Goal: Task Accomplishment & Management: Complete application form

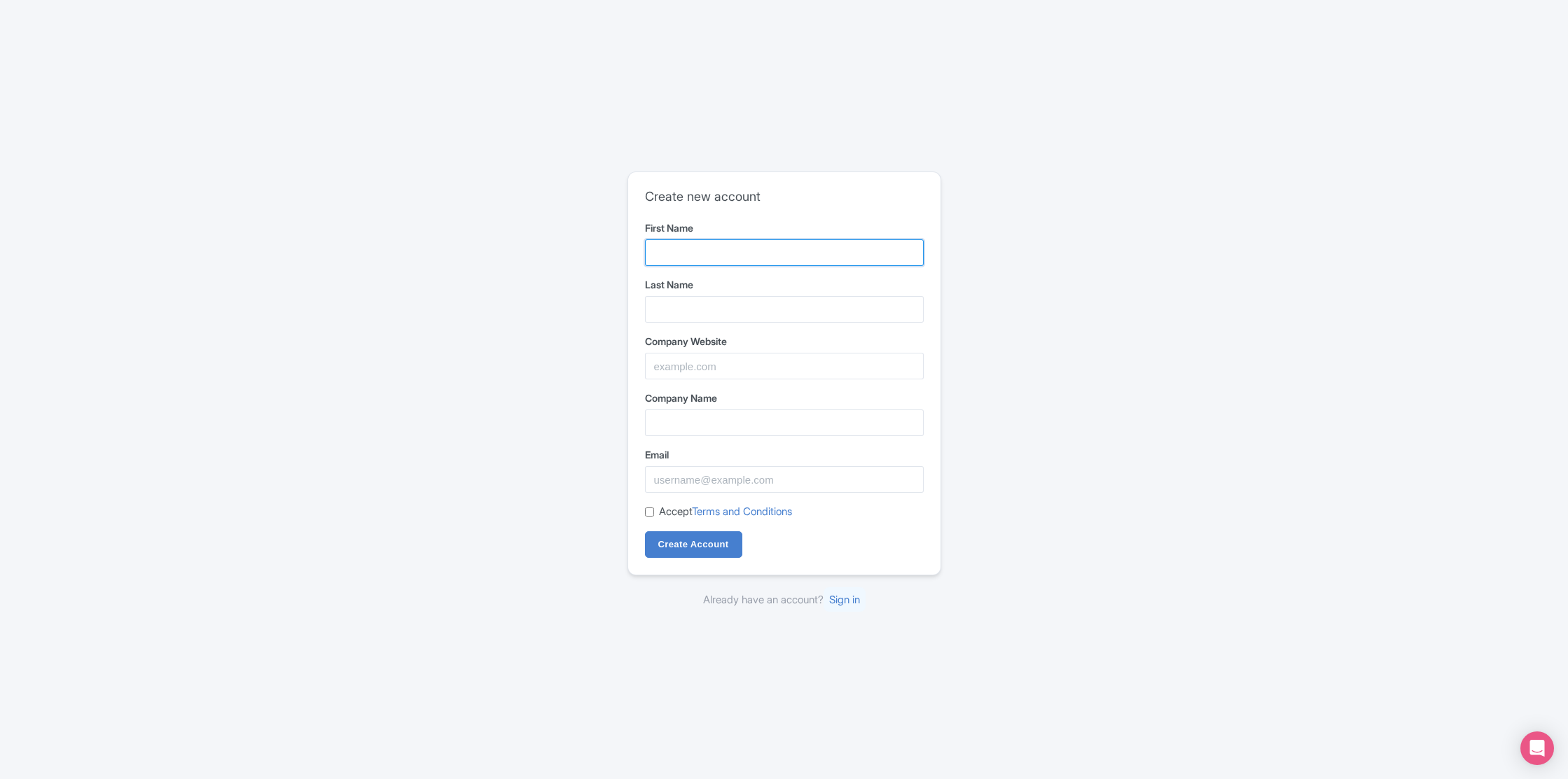
click at [709, 250] on input "First Name" at bounding box center [784, 253] width 279 height 27
type input "Anthony"
type input "Dobbs"
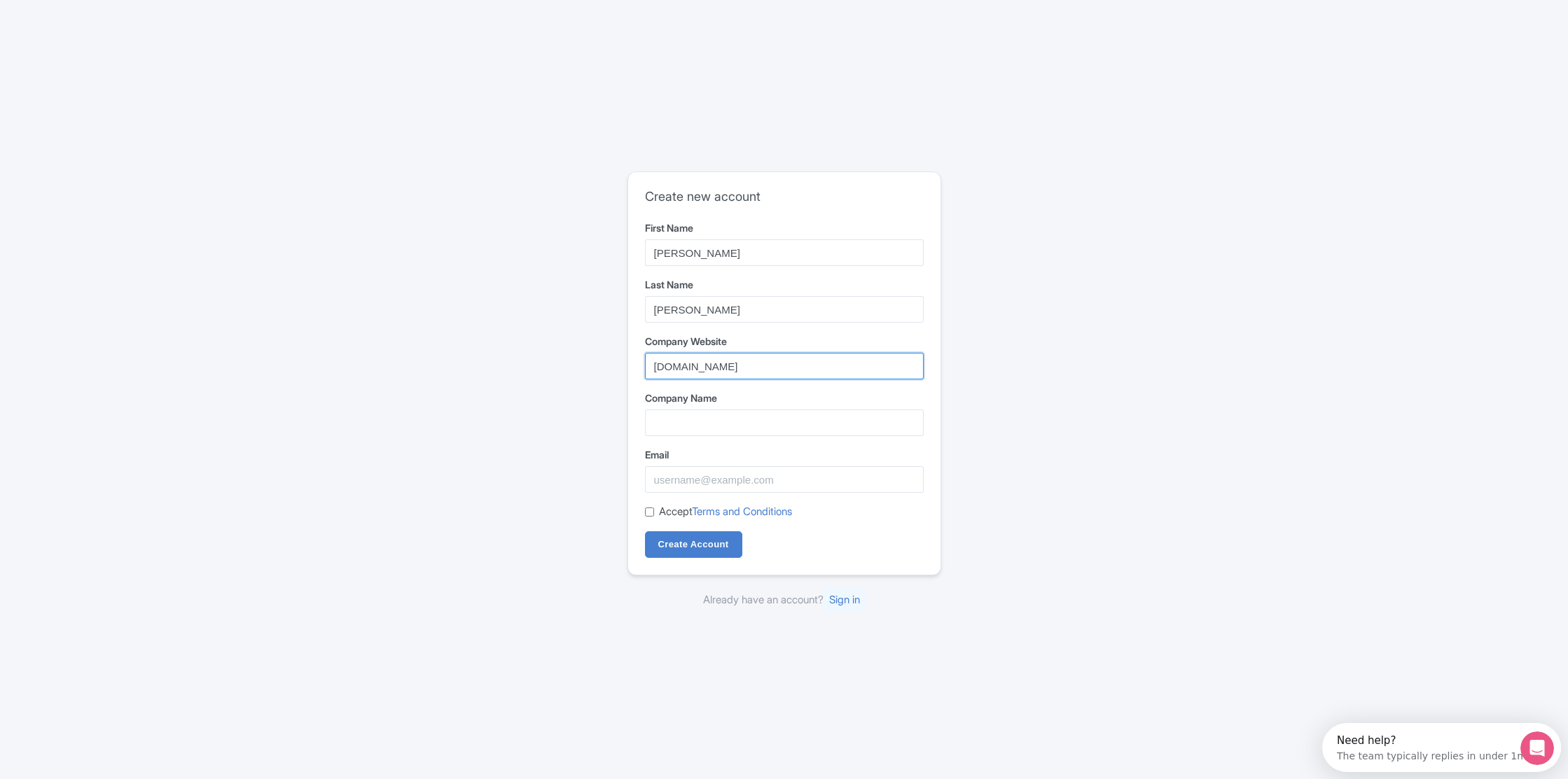
type input "grandcanyondestinations.com"
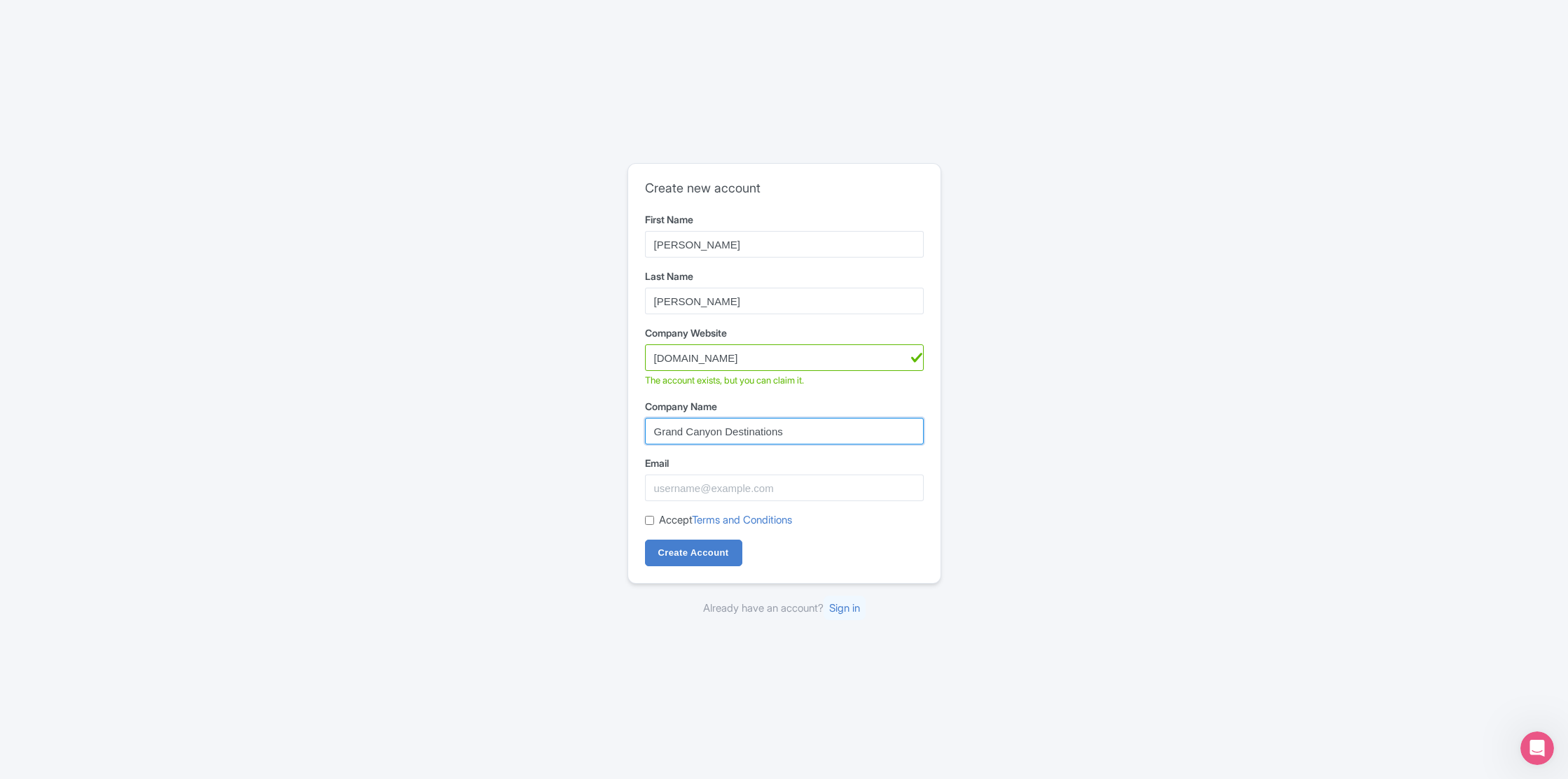
type input "Grand Canyon Destinations"
type input "[PERSON_NAME][EMAIL_ADDRESS][DOMAIN_NAME]"
click at [649, 519] on input "Accept Terms and Conditions" at bounding box center [650, 521] width 9 height 9
checkbox input "true"
click at [702, 549] on input "Create Account" at bounding box center [693, 553] width 97 height 27
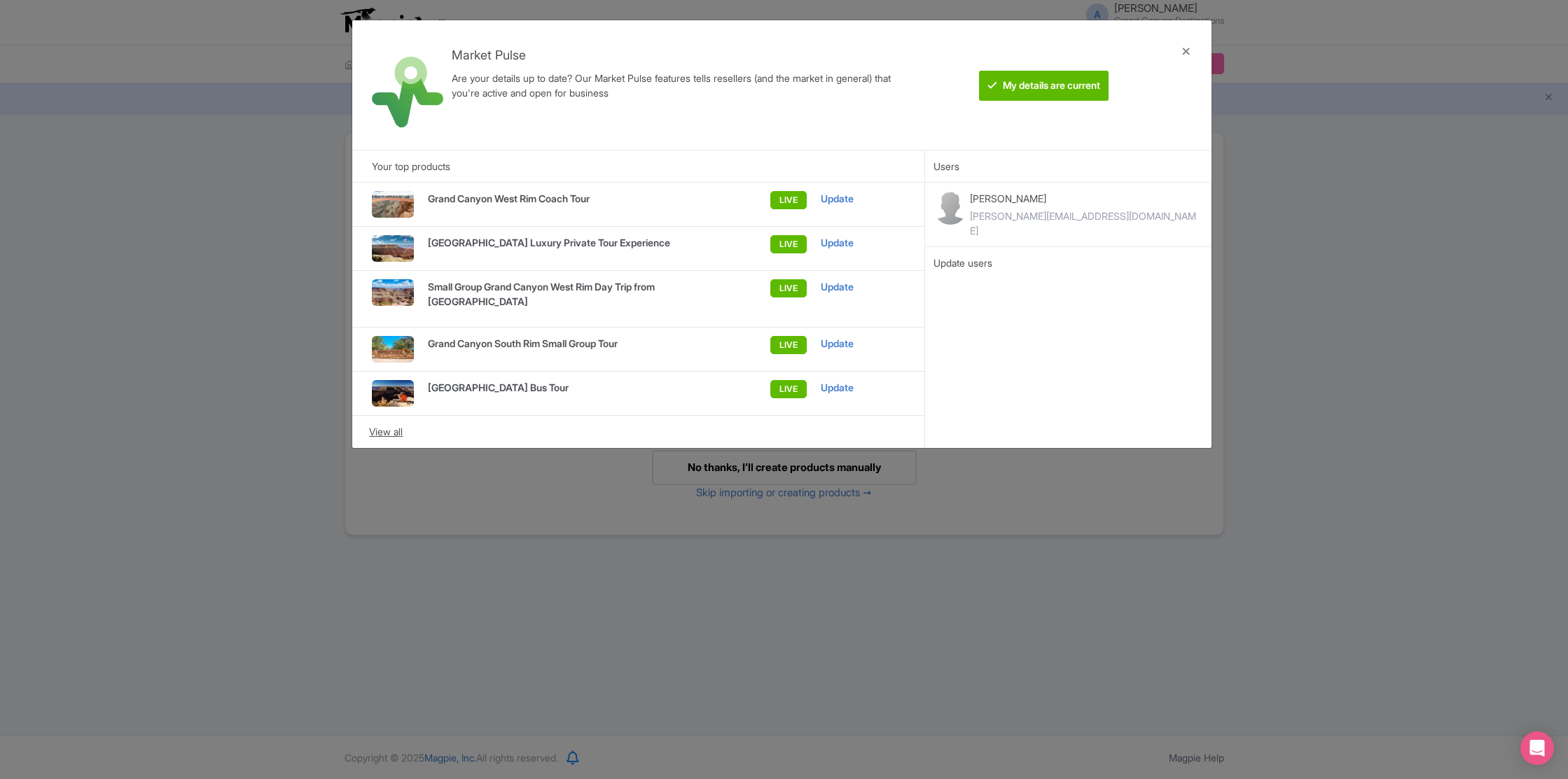
click at [389, 440] on div "View all" at bounding box center [637, 432] width 538 height 16
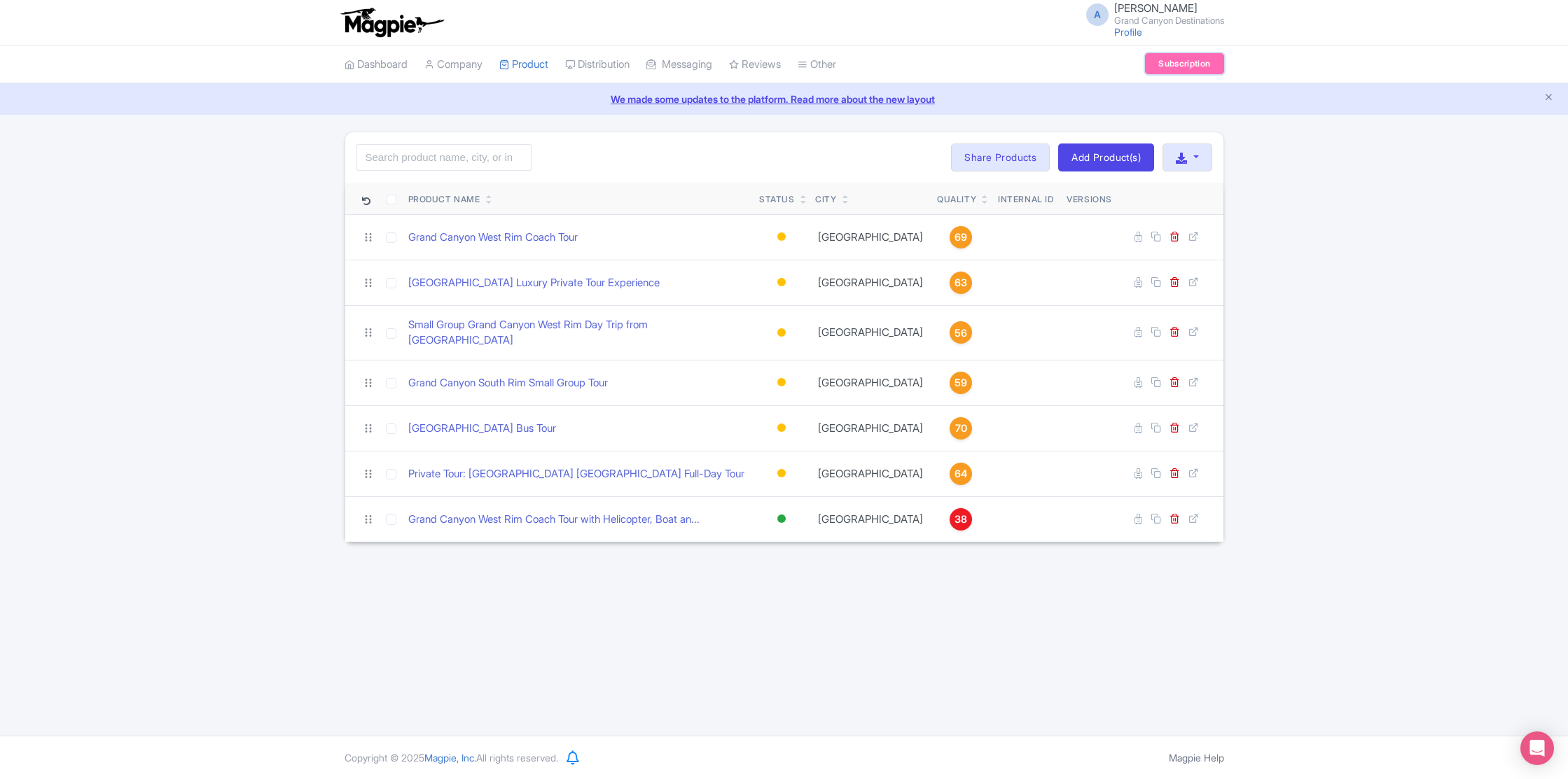
click at [1166, 71] on link "Subscription" at bounding box center [1184, 63] width 78 height 21
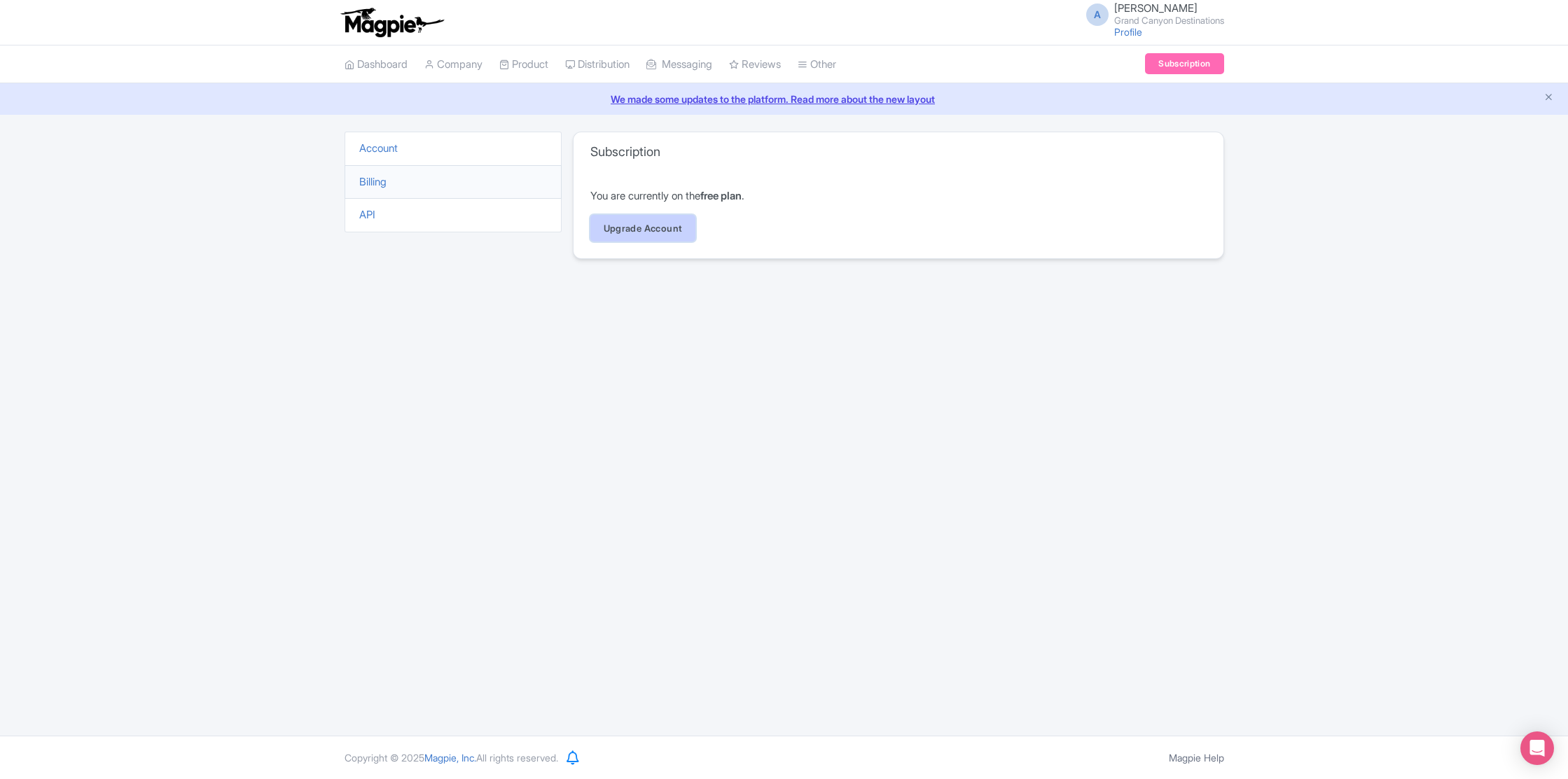
click at [640, 228] on link "Upgrade Account" at bounding box center [643, 228] width 106 height 27
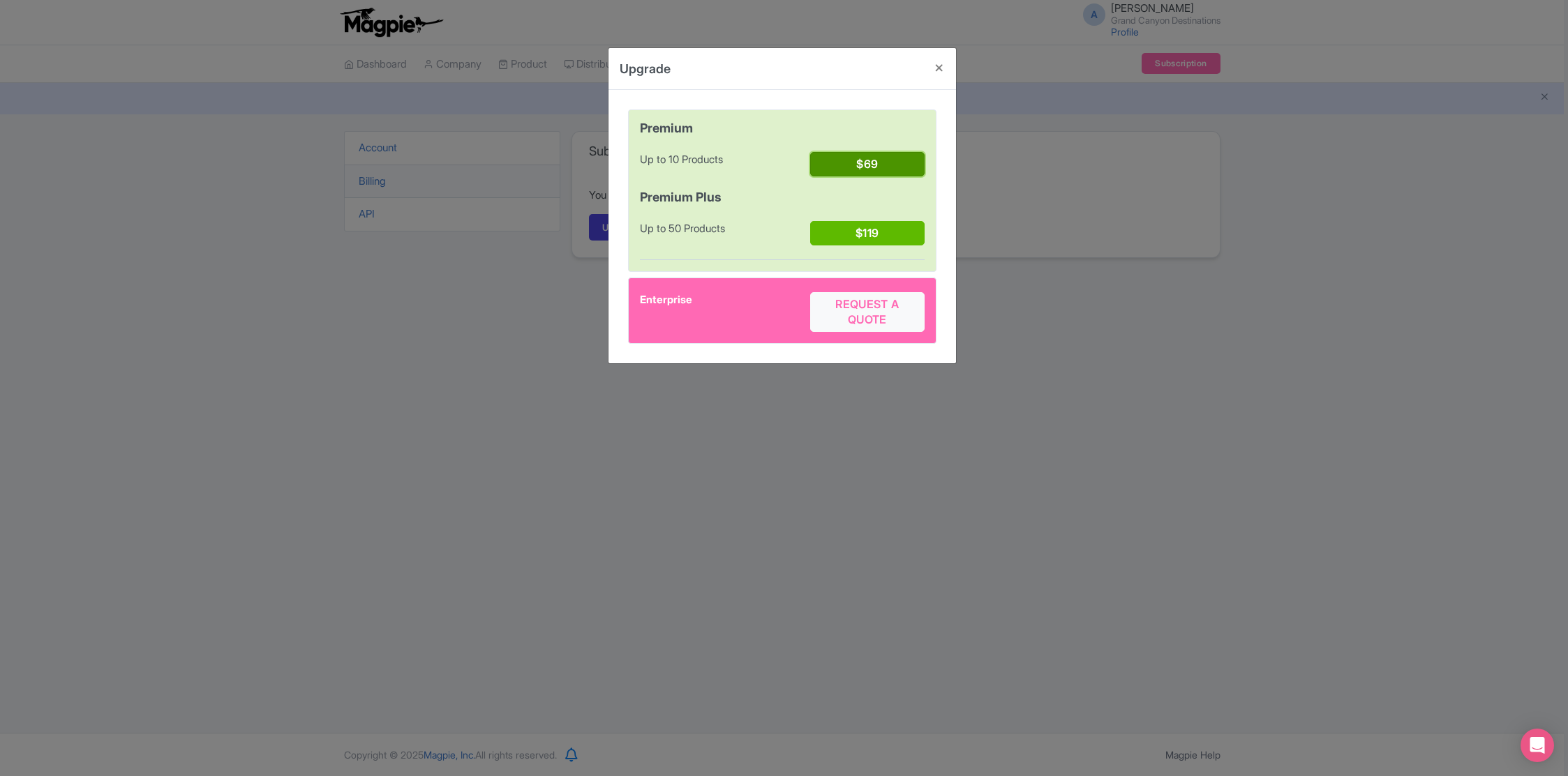
click at [879, 166] on button "$69" at bounding box center [867, 164] width 114 height 24
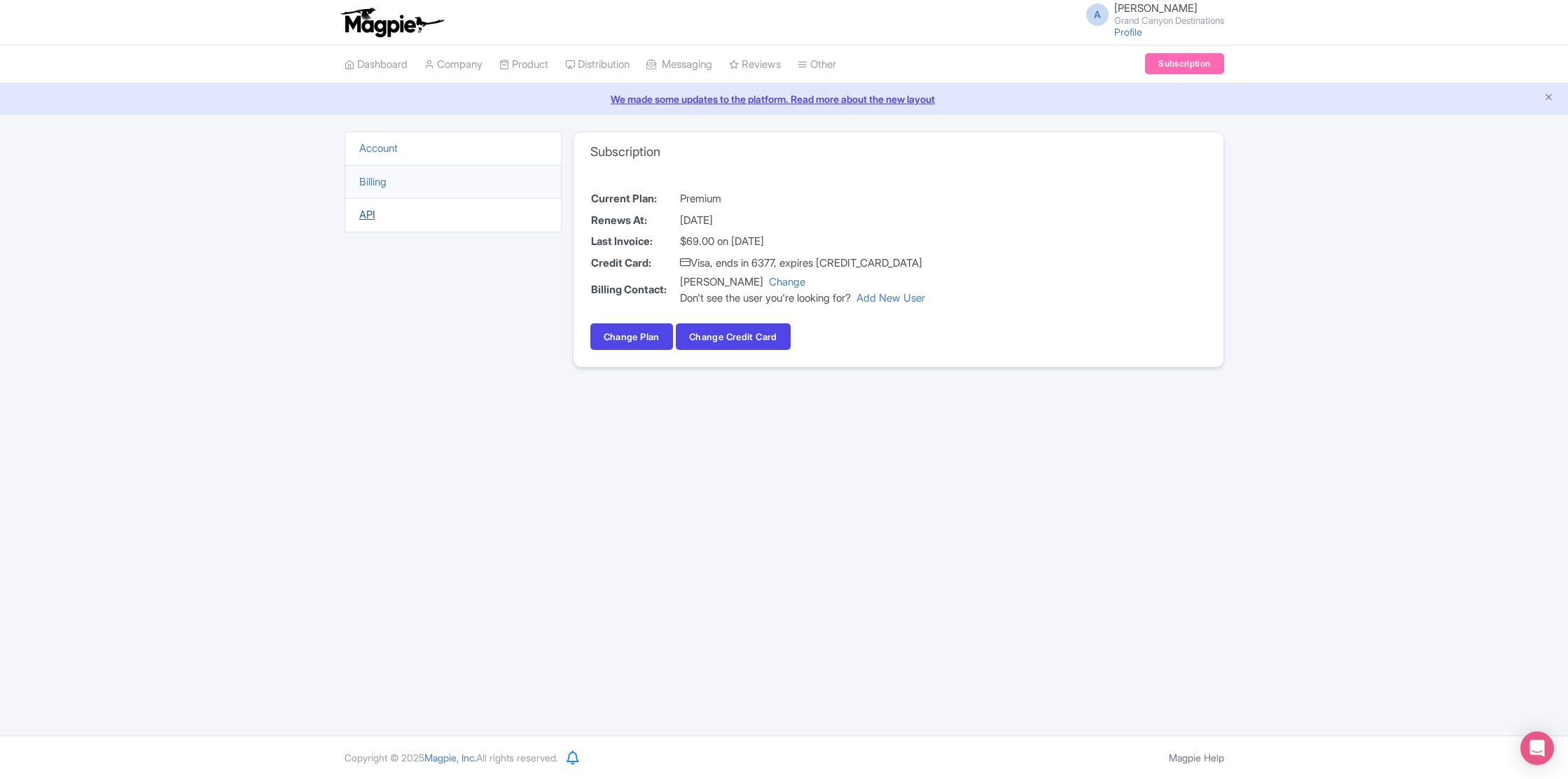
click at [367, 217] on link "API" at bounding box center [367, 214] width 16 height 13
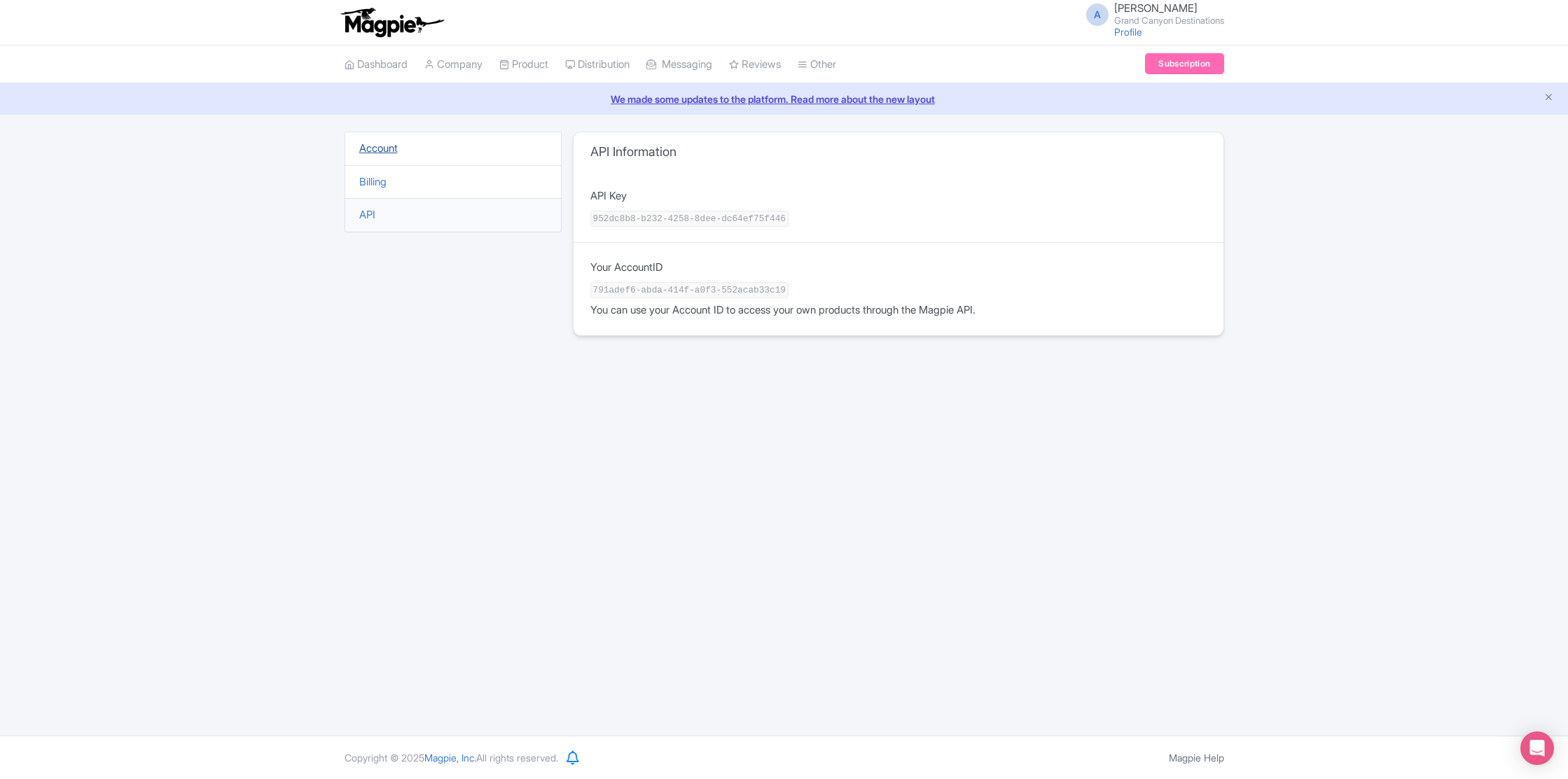
click at [379, 152] on link "Account" at bounding box center [378, 148] width 38 height 13
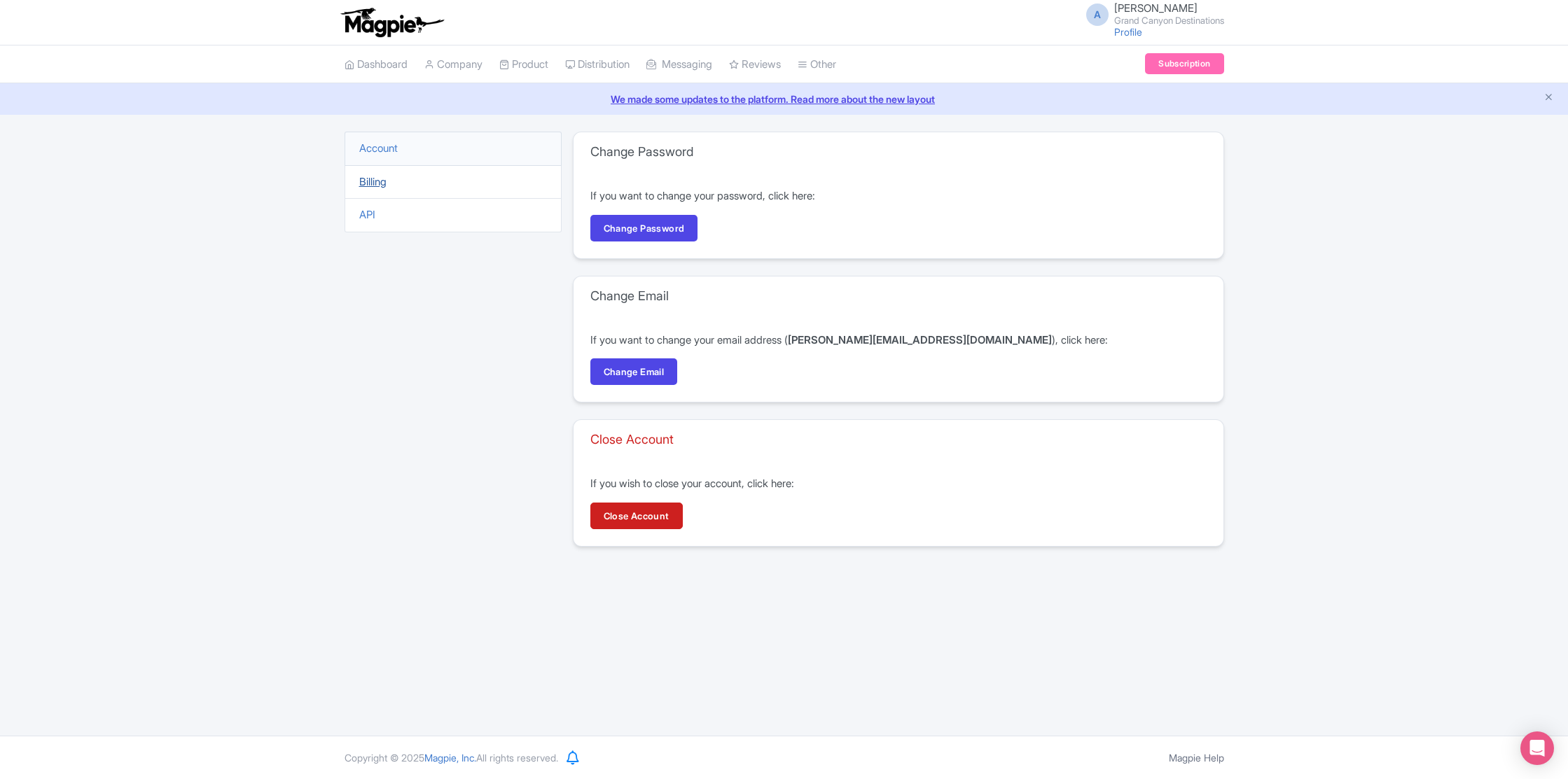
click at [376, 184] on link "Billing" at bounding box center [372, 182] width 27 height 13
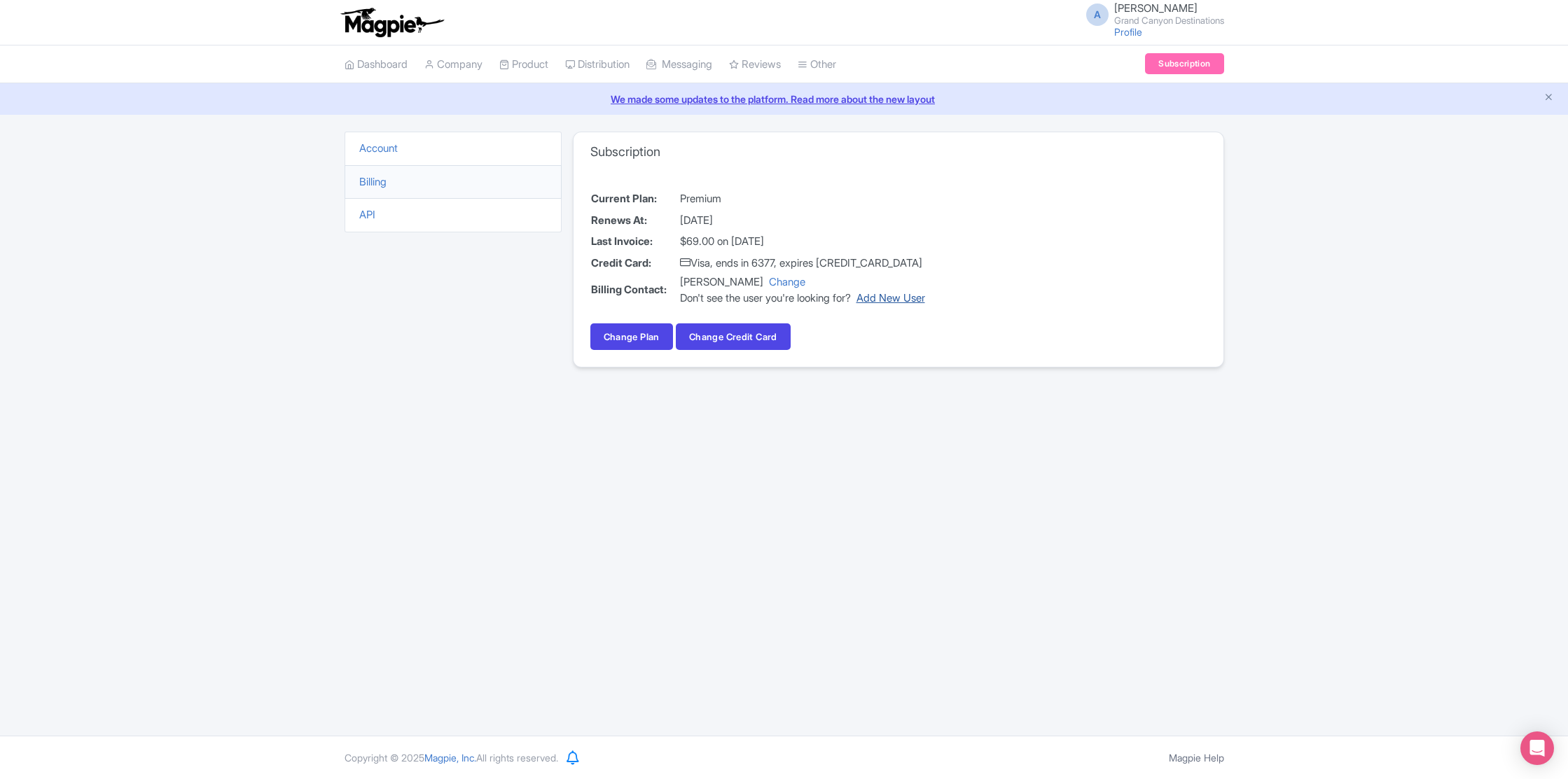
click at [925, 301] on link "Add New User" at bounding box center [890, 298] width 69 height 13
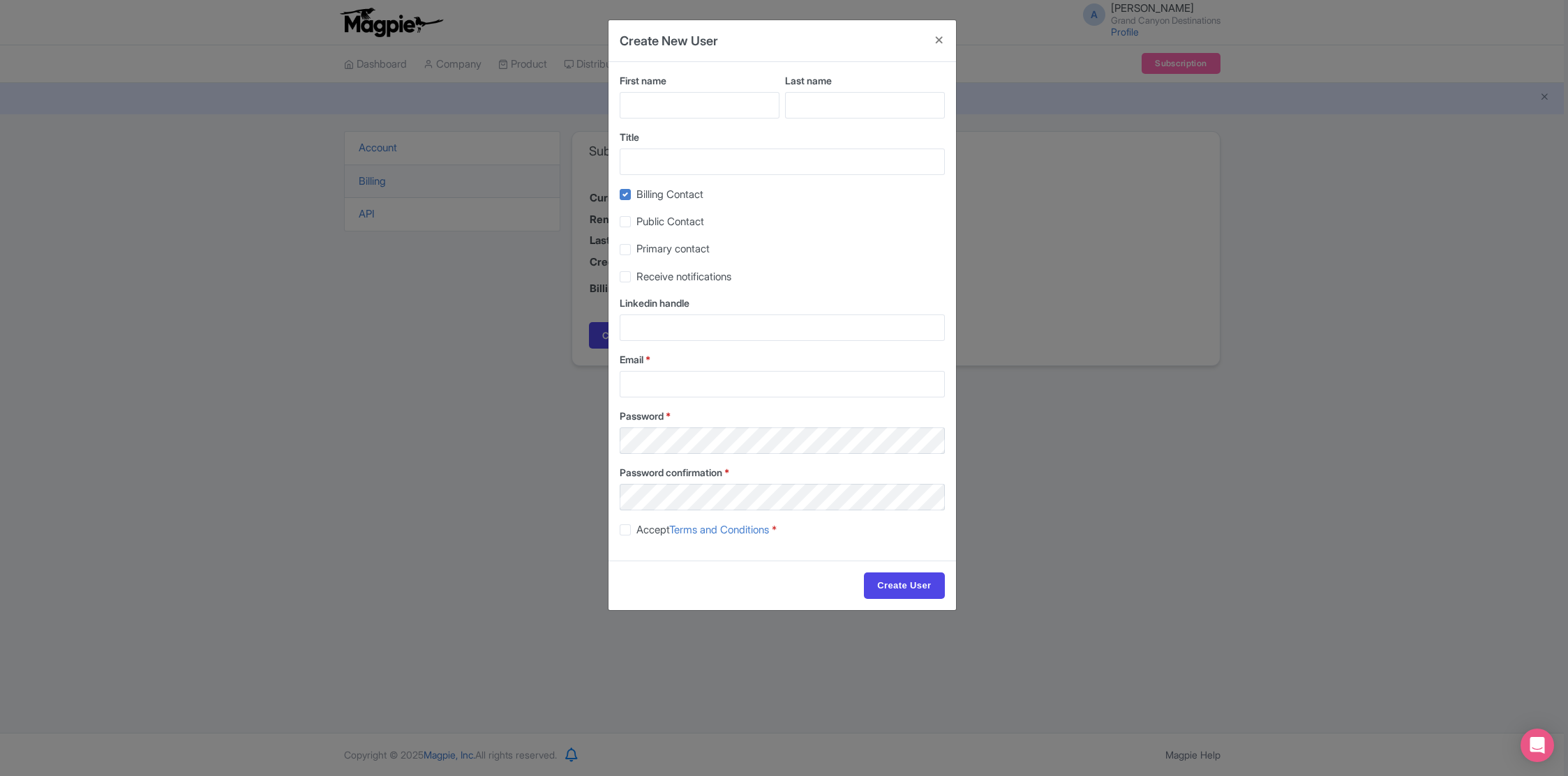
drag, startPoint x: 623, startPoint y: 194, endPoint x: 653, endPoint y: 212, distance: 35.0
click at [636, 194] on label "Billing Contact" at bounding box center [670, 194] width 67 height 16
click at [636, 194] on input "Billing Contact" at bounding box center [641, 191] width 9 height 9
checkbox input "false"
drag, startPoint x: 943, startPoint y: 42, endPoint x: 958, endPoint y: 44, distance: 15.1
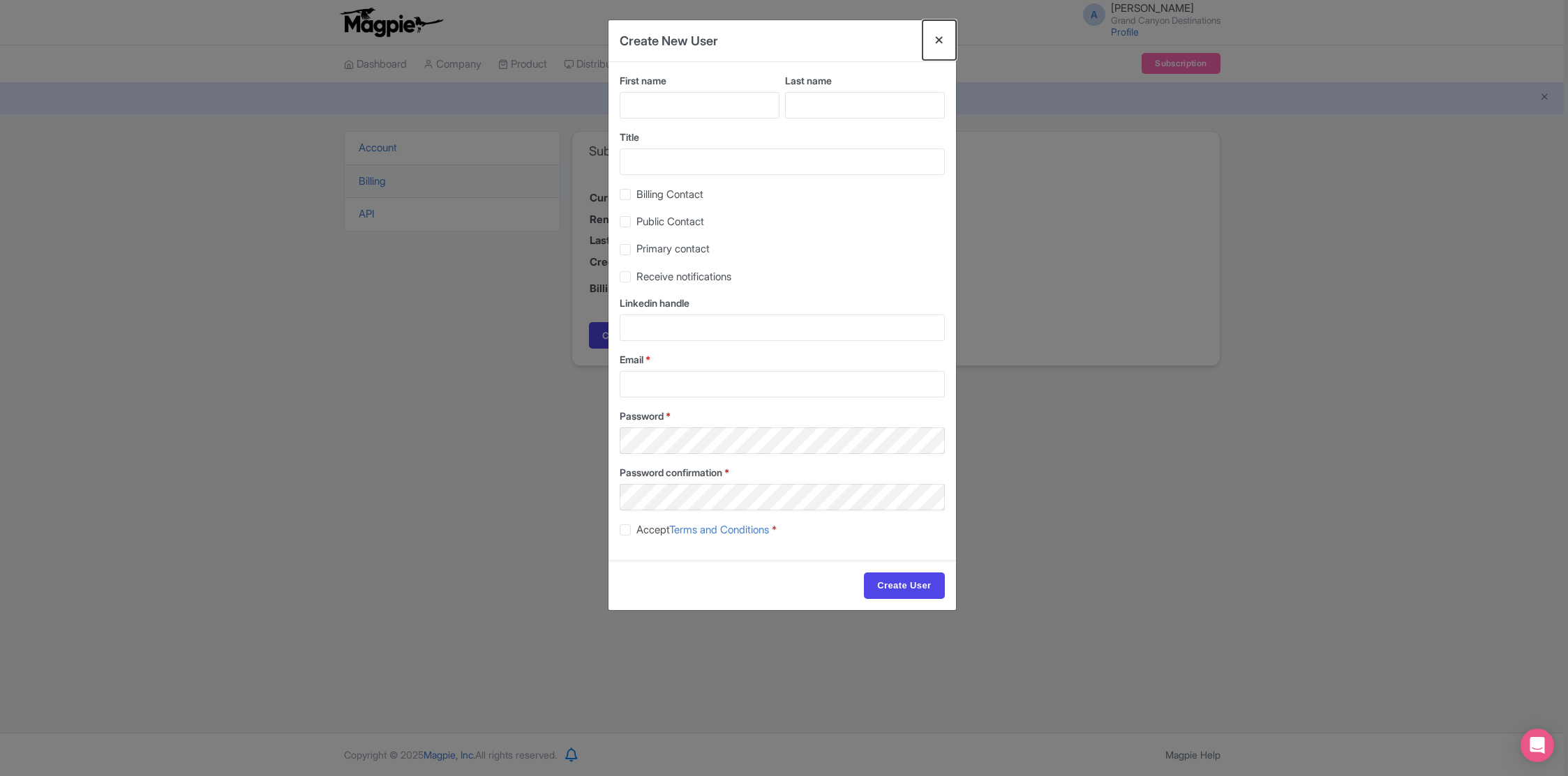
click at [943, 42] on button "Close" at bounding box center [939, 40] width 33 height 40
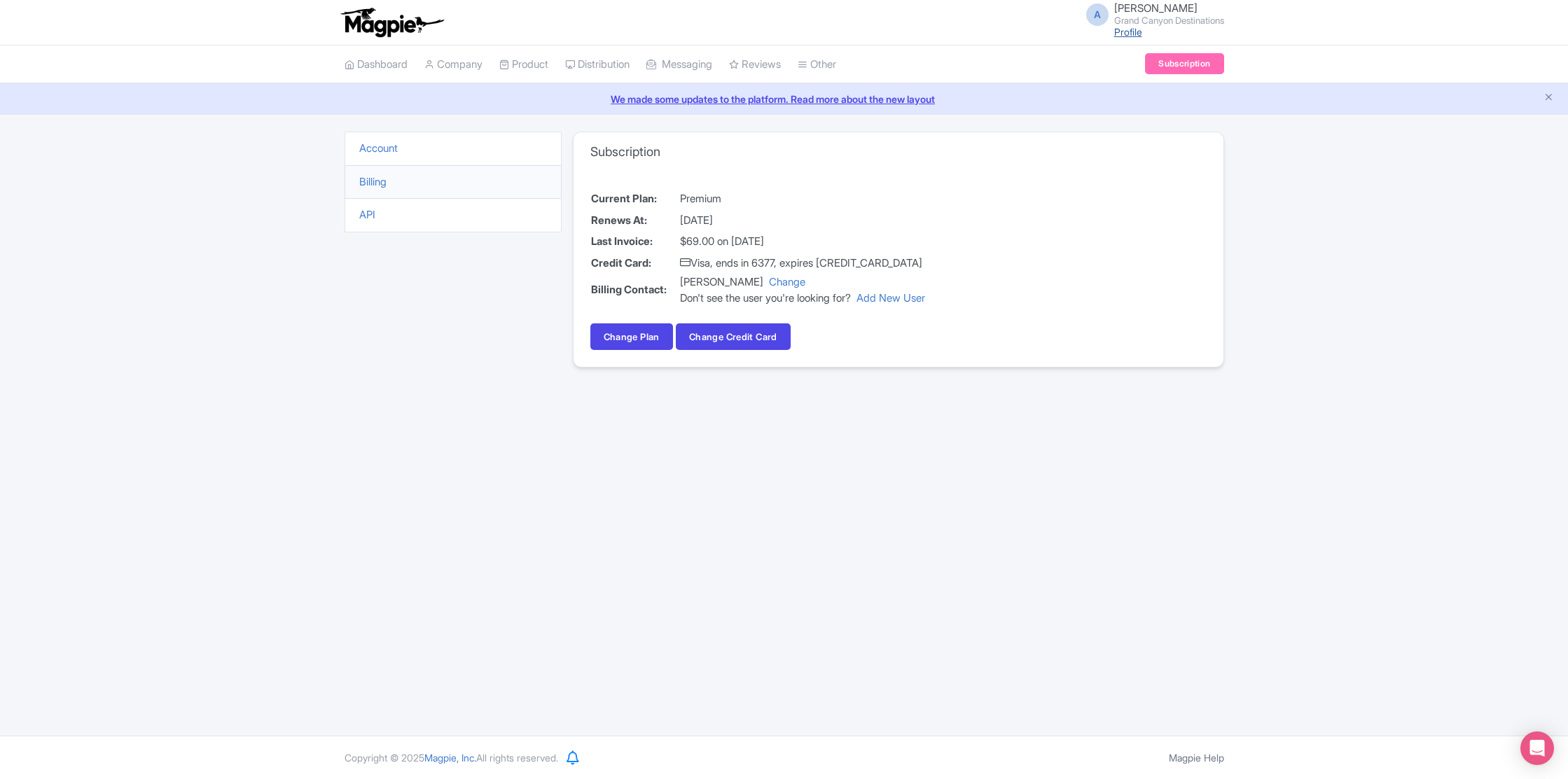
click at [1124, 30] on link "Profile" at bounding box center [1128, 32] width 28 height 12
click at [456, 66] on link "Company" at bounding box center [453, 64] width 58 height 38
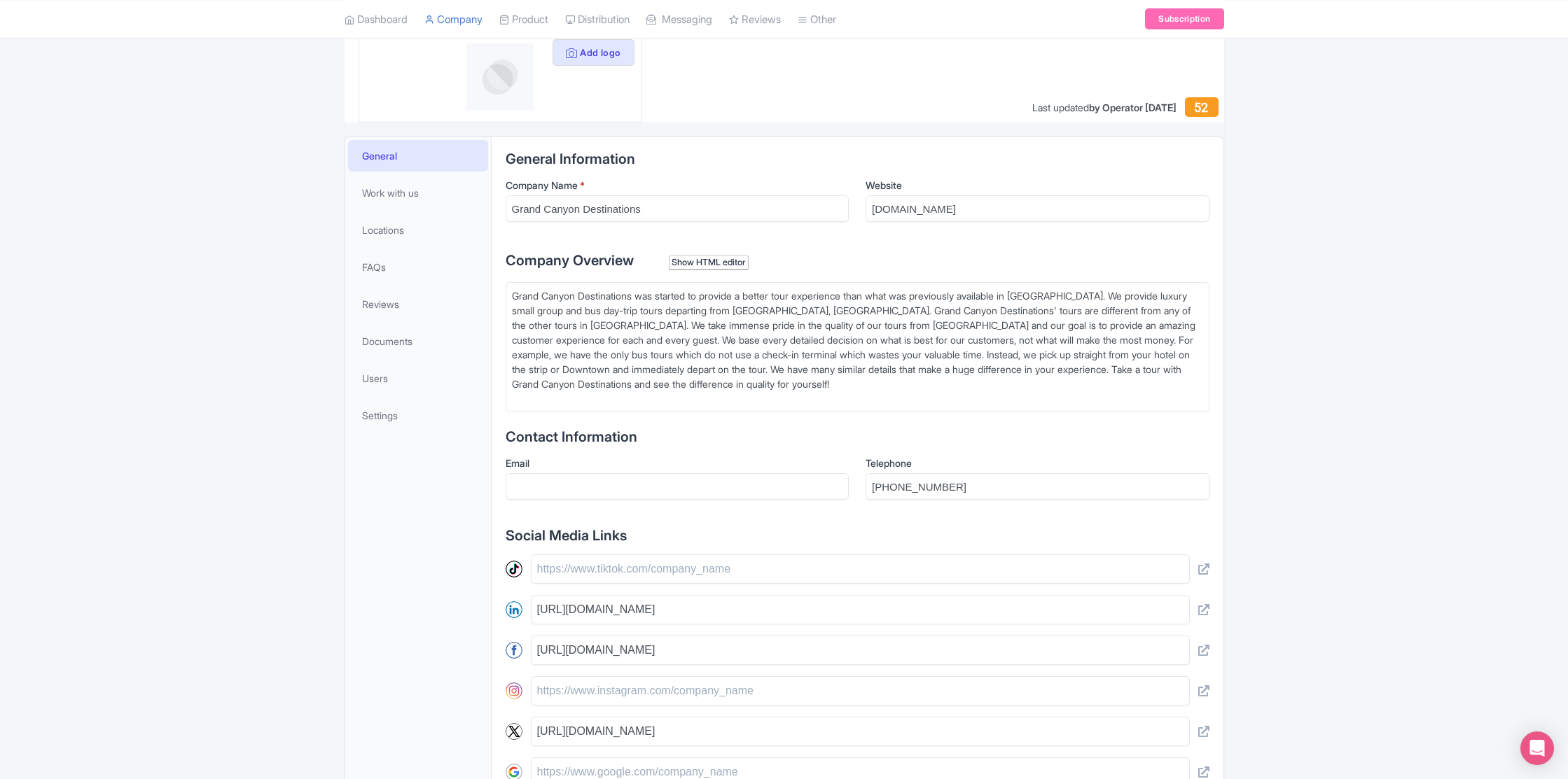
scroll to position [189, 0]
click at [641, 482] on input "Email" at bounding box center [678, 486] width 343 height 27
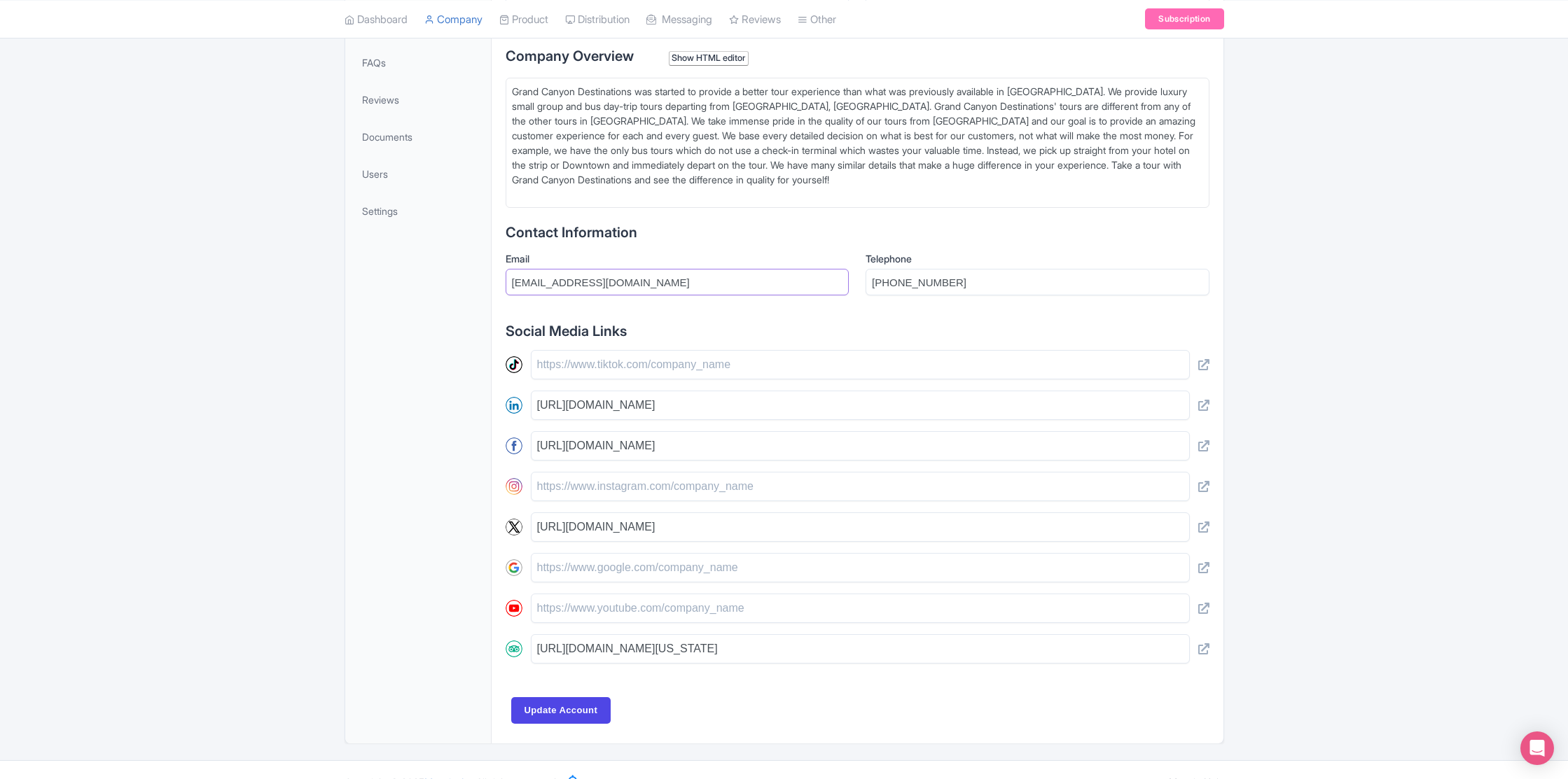
scroll to position [418, 0]
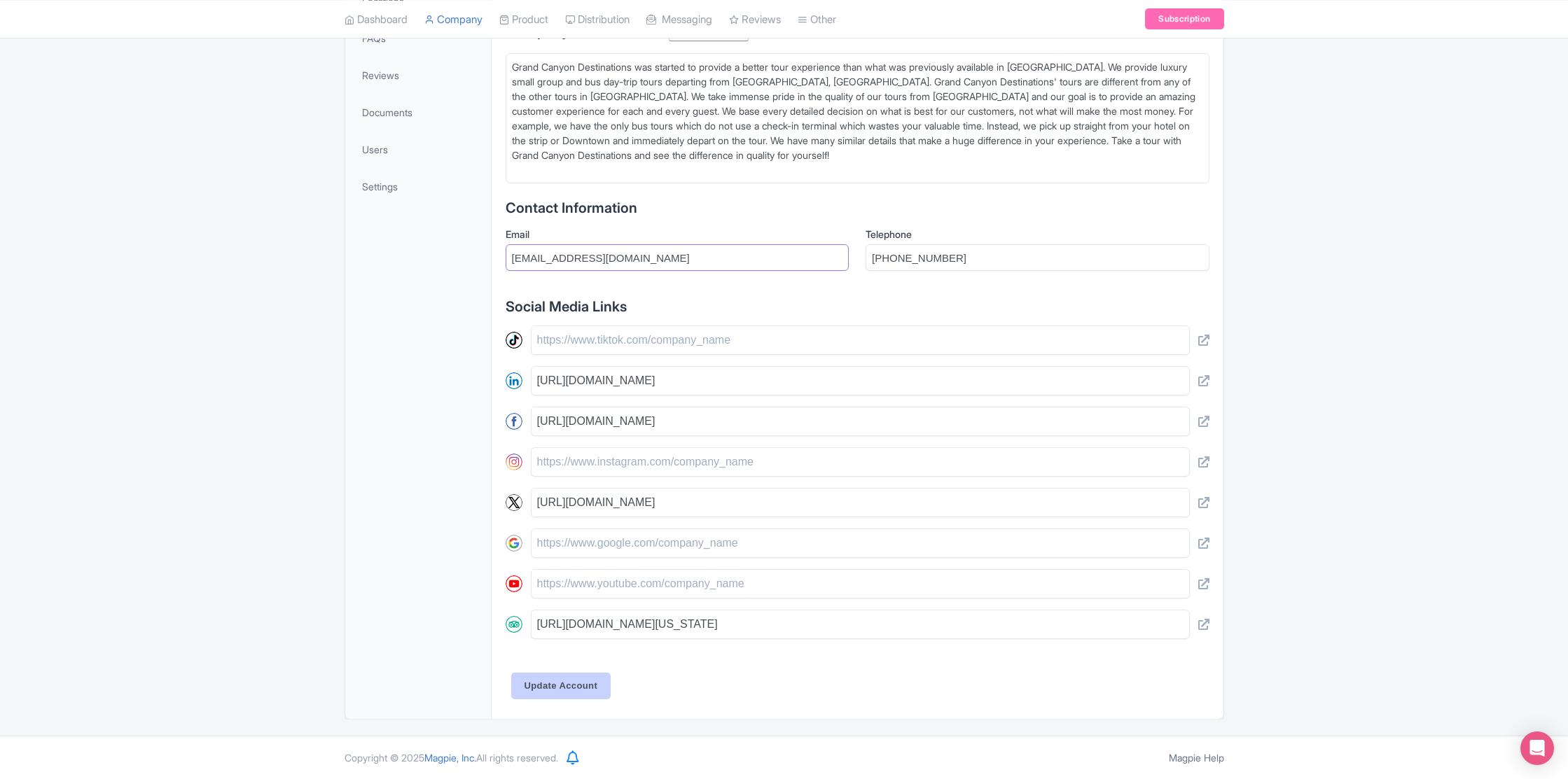
type input "info@tourorders.com"
click at [574, 683] on input "Update Account" at bounding box center [562, 686] width 100 height 27
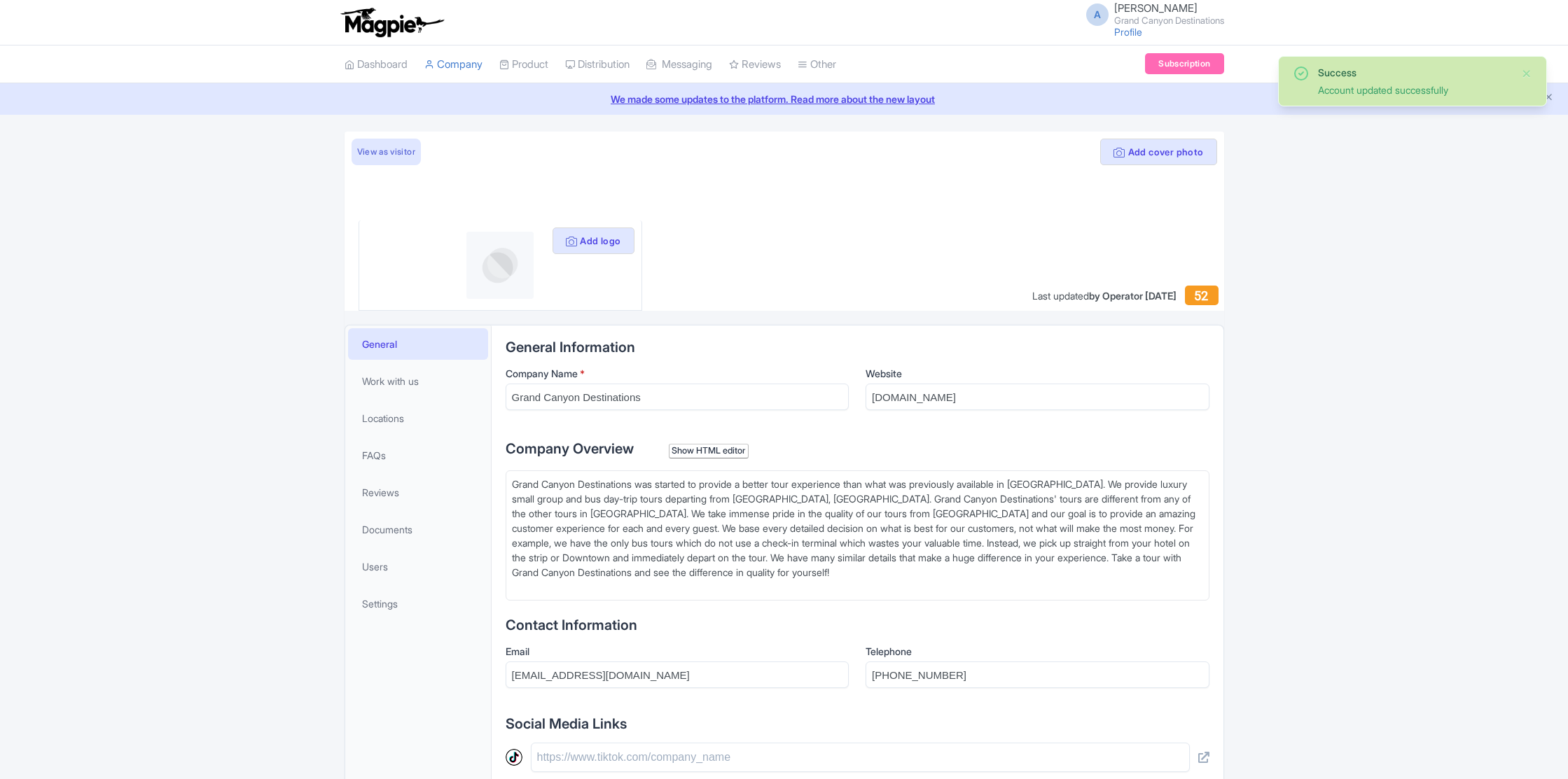
scroll to position [340, 0]
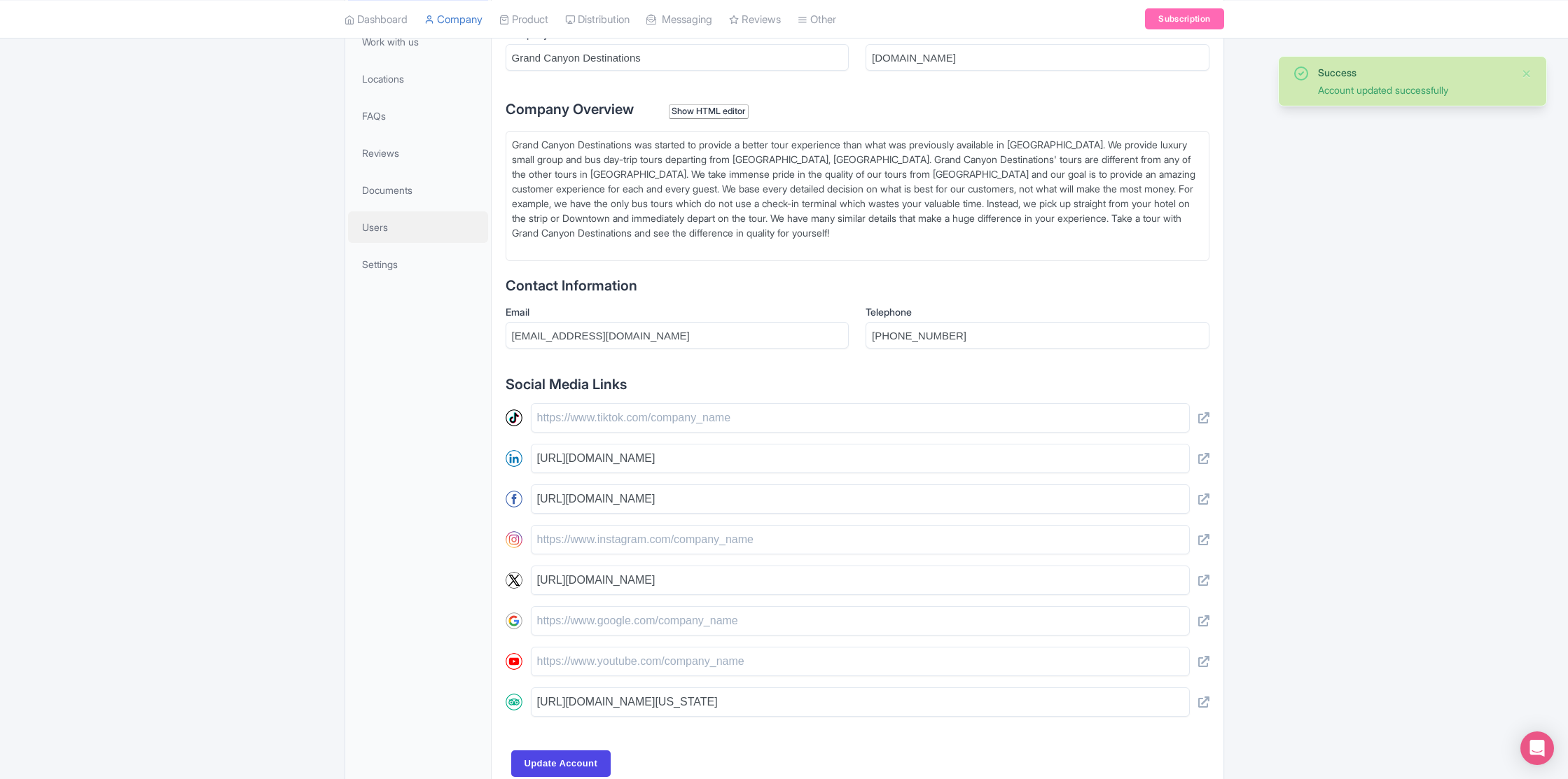
click at [377, 233] on span "Users" at bounding box center [375, 227] width 26 height 15
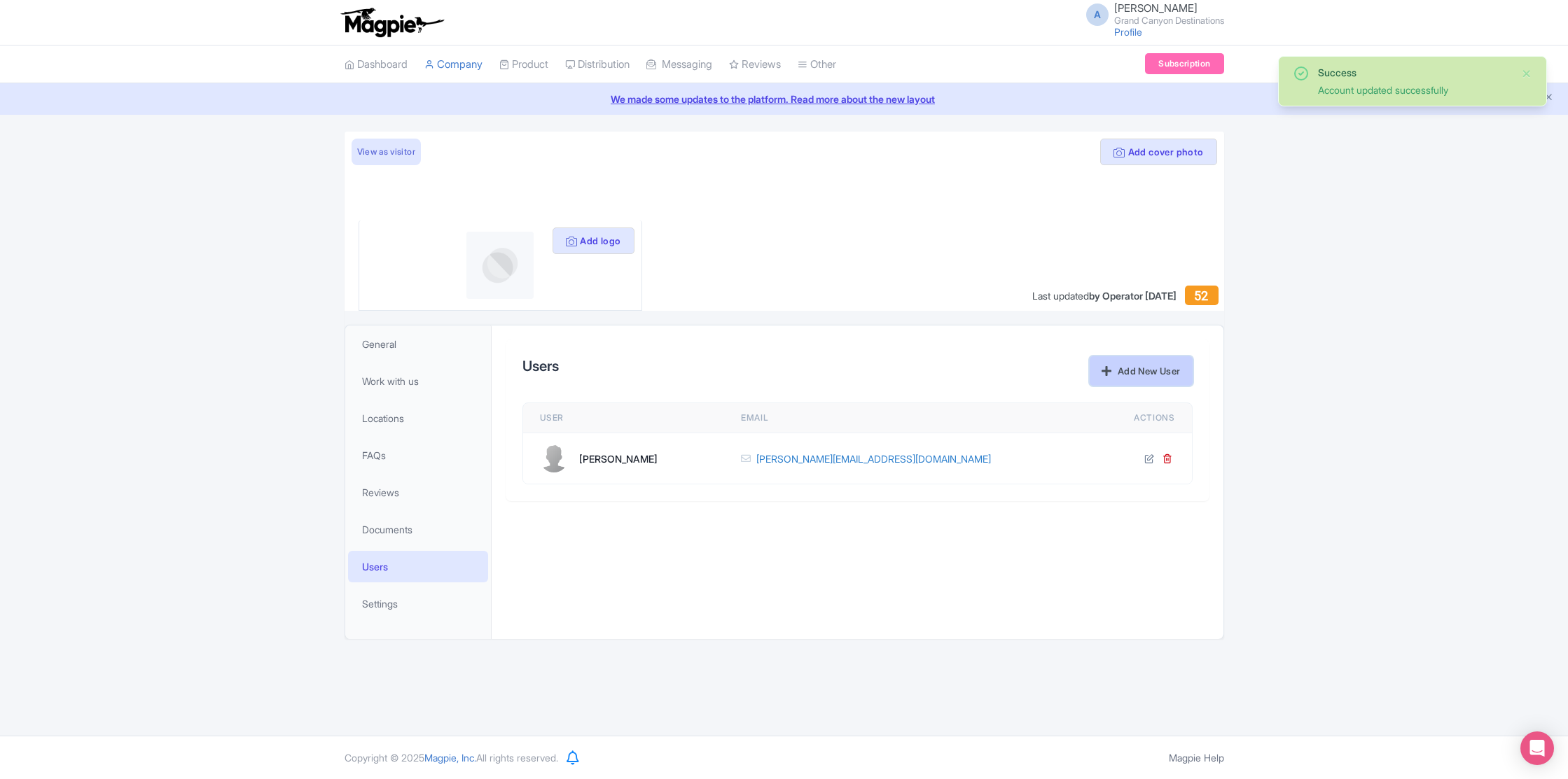
click at [1134, 371] on link "Add New User" at bounding box center [1141, 371] width 102 height 30
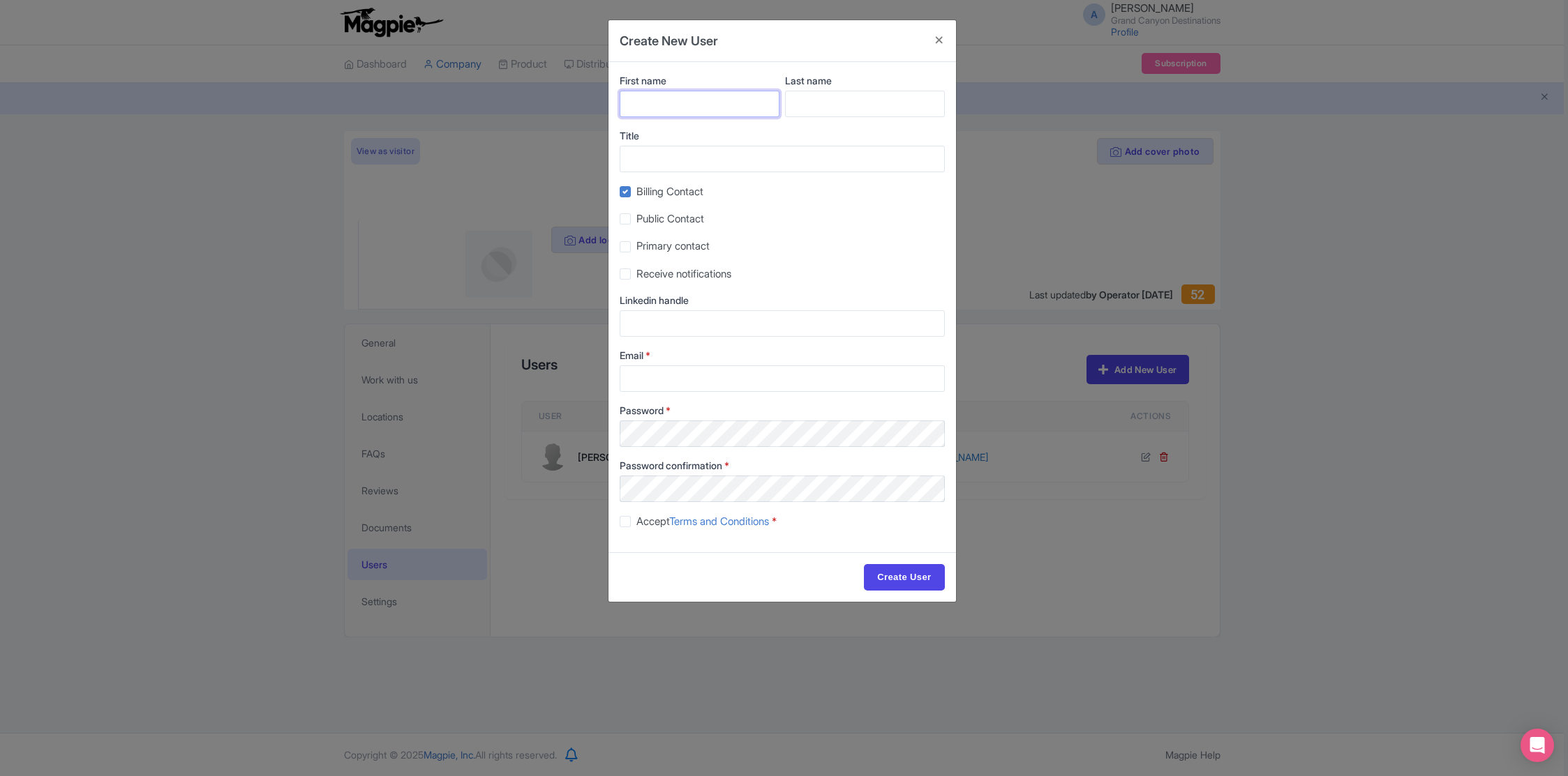
click at [650, 101] on input "First name" at bounding box center [699, 104] width 160 height 27
type input "[PERSON_NAME]"
click at [831, 101] on input "Last name" at bounding box center [865, 104] width 160 height 27
type input "Lamatan"
type input "Marketing"
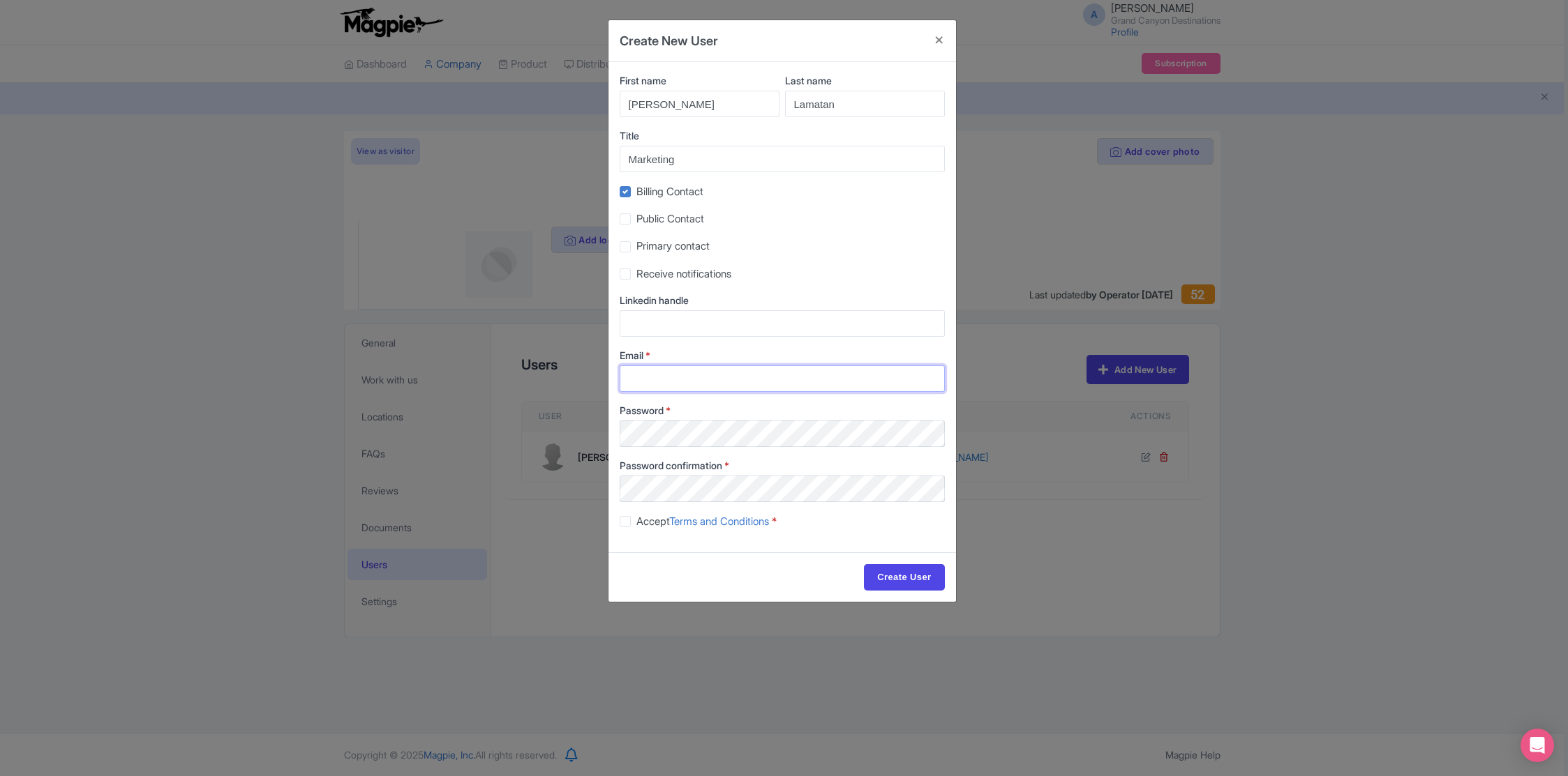
click at [660, 381] on input "Email *" at bounding box center [782, 378] width 325 height 27
type input "[EMAIL_ADDRESS][DOMAIN_NAME]"
click at [636, 521] on label "Accept Terms and Conditions *" at bounding box center [707, 522] width 141 height 16
click at [636, 521] on input "Accept Terms and Conditions *" at bounding box center [641, 518] width 9 height 9
checkbox input "true"
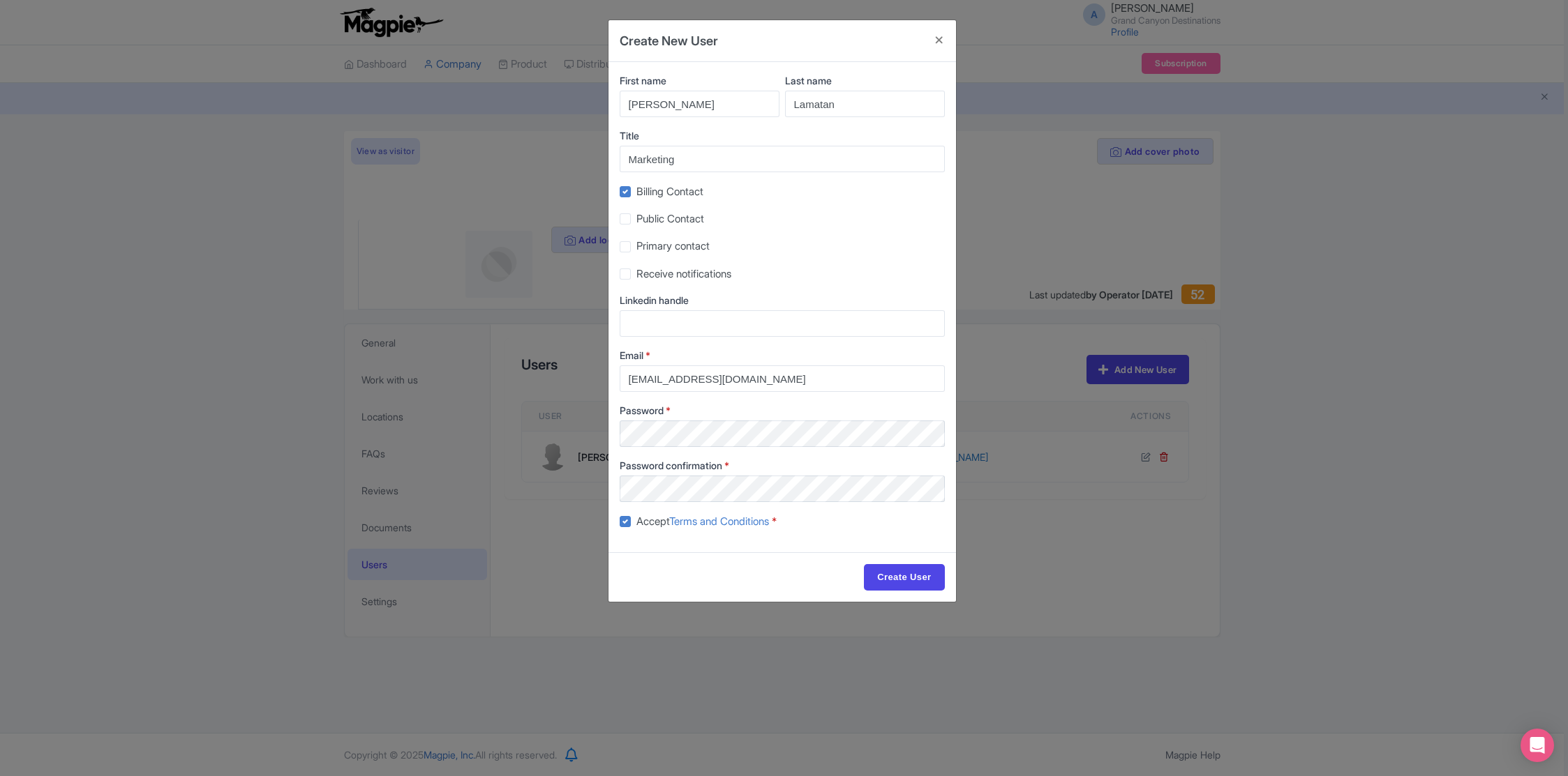
click at [636, 194] on label "Billing Contact" at bounding box center [670, 191] width 67 height 16
click at [636, 192] on input "Billing Contact" at bounding box center [641, 188] width 9 height 9
checkbox input "false"
click at [636, 275] on label "Receive notifications" at bounding box center [684, 274] width 95 height 16
click at [636, 275] on input "Receive notifications" at bounding box center [641, 270] width 9 height 9
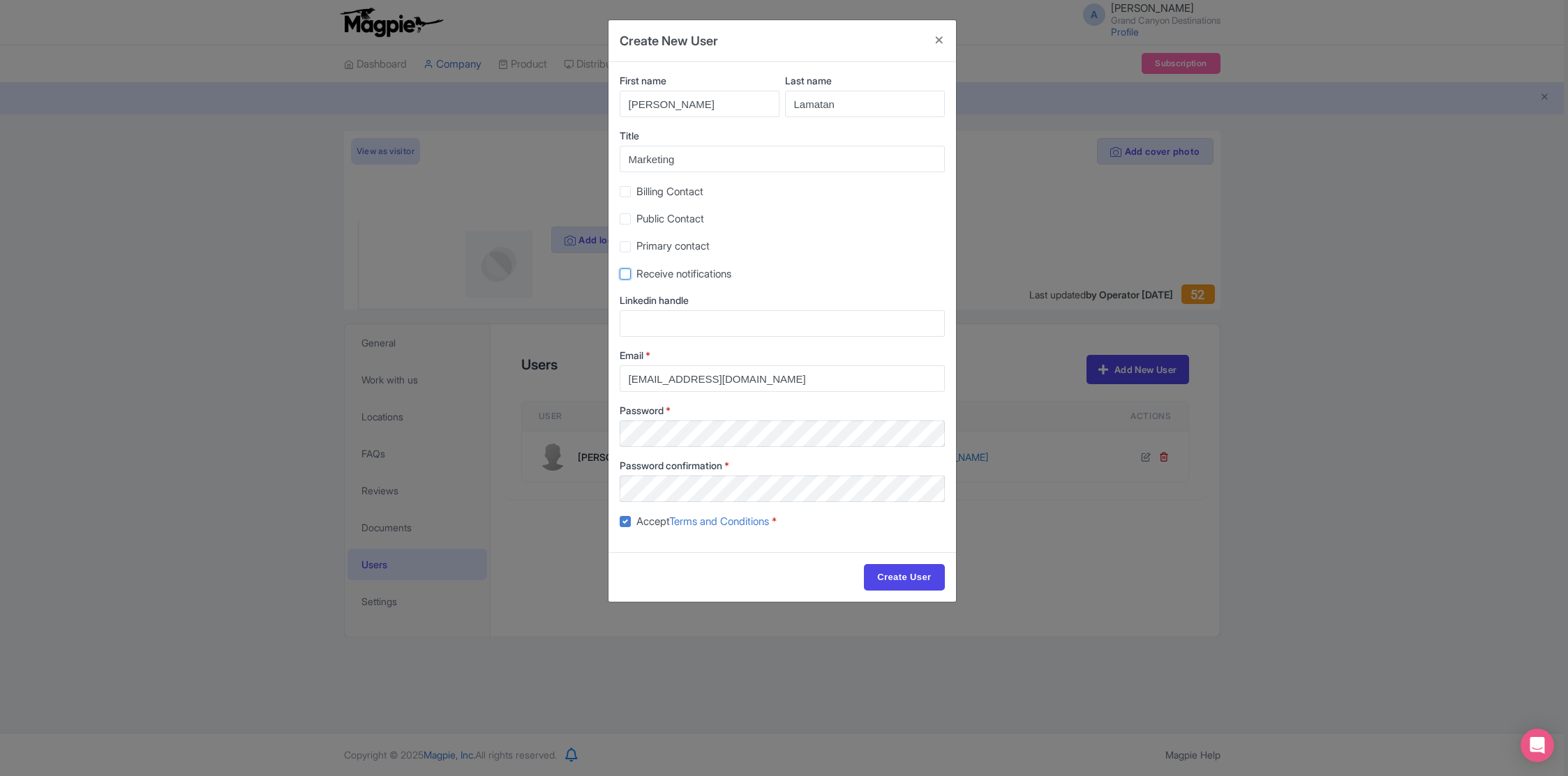
checkbox input "true"
click at [636, 224] on label "Public Contact" at bounding box center [670, 219] width 68 height 16
click at [636, 220] on input "Public Contact" at bounding box center [641, 216] width 9 height 9
checkbox input "true"
click at [897, 573] on input "Create User" at bounding box center [904, 577] width 80 height 27
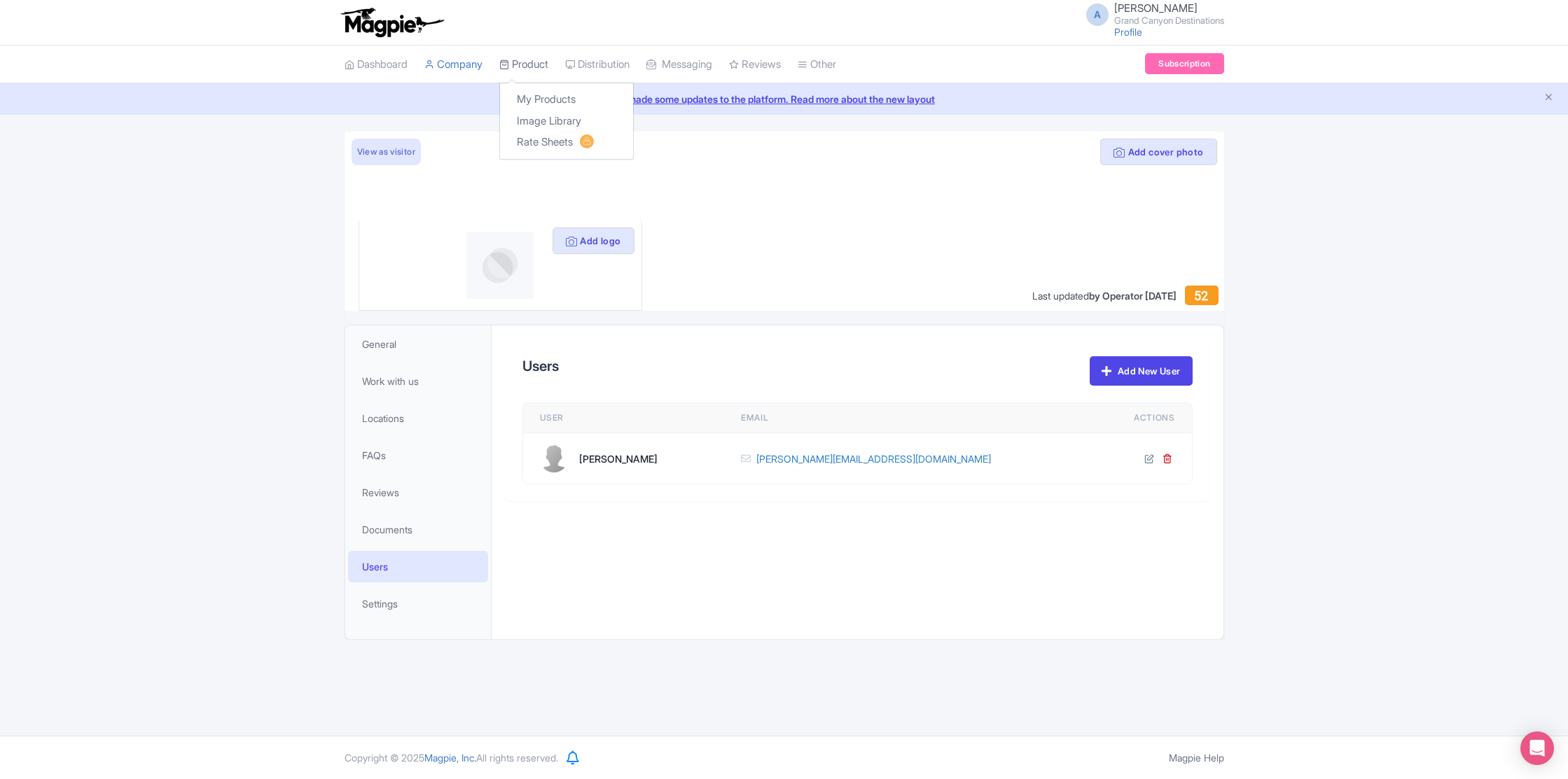
click at [540, 65] on link "Product" at bounding box center [524, 64] width 49 height 38
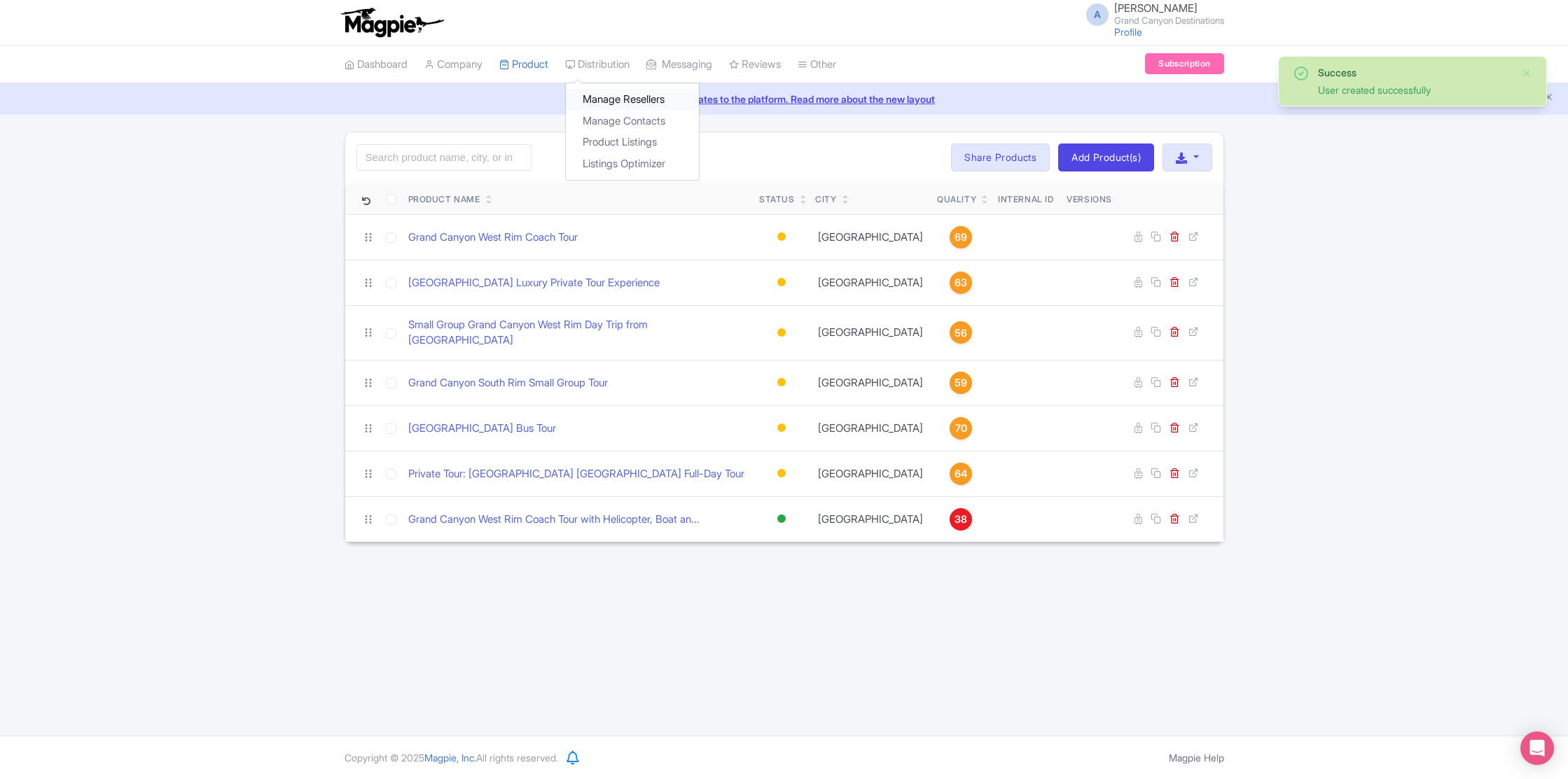
click at [641, 104] on link "Manage Resellers" at bounding box center [631, 99] width 133 height 21
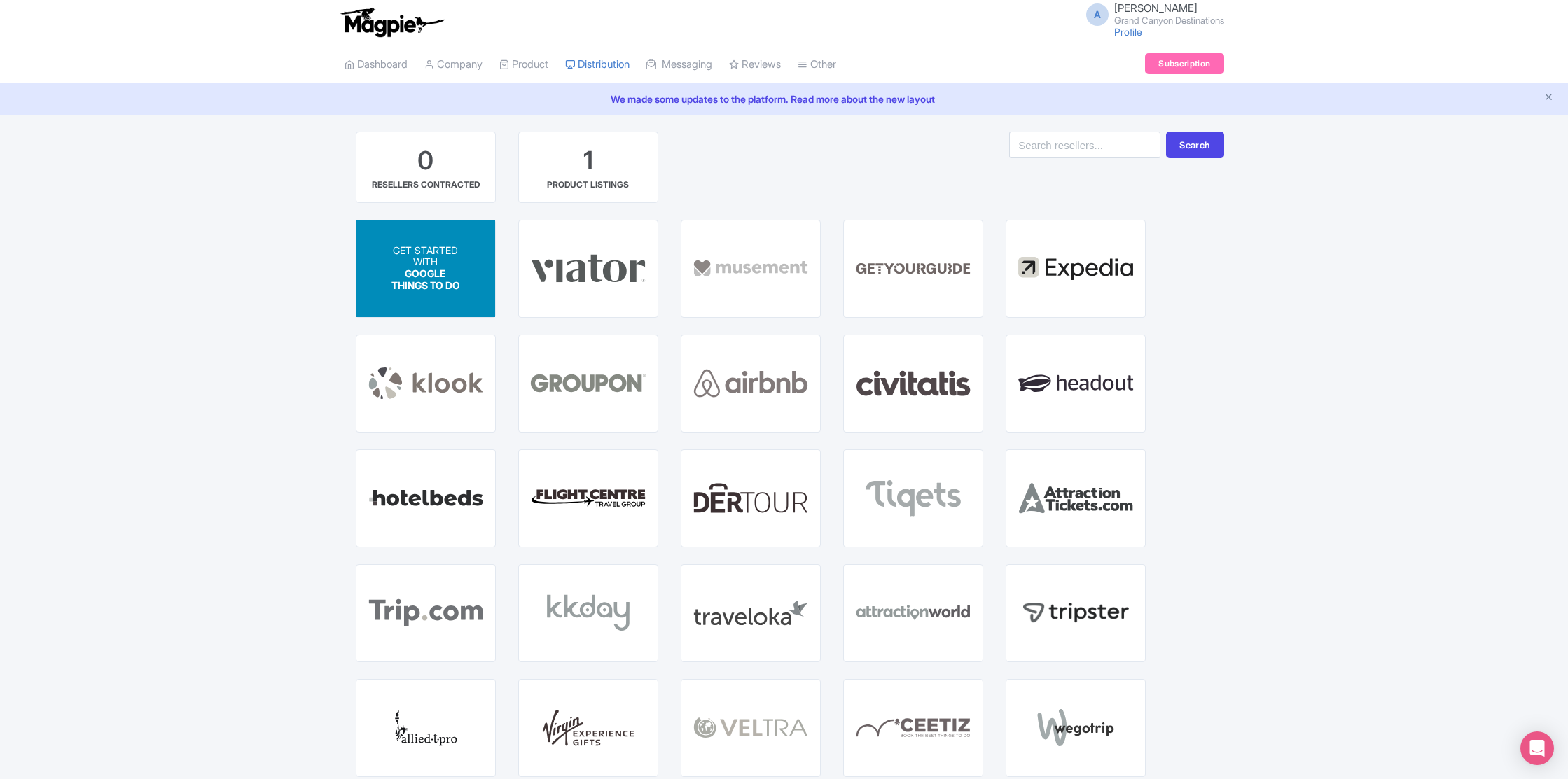
click at [417, 269] on span "GOOGLE THINGS TO DO" at bounding box center [426, 280] width 69 height 24
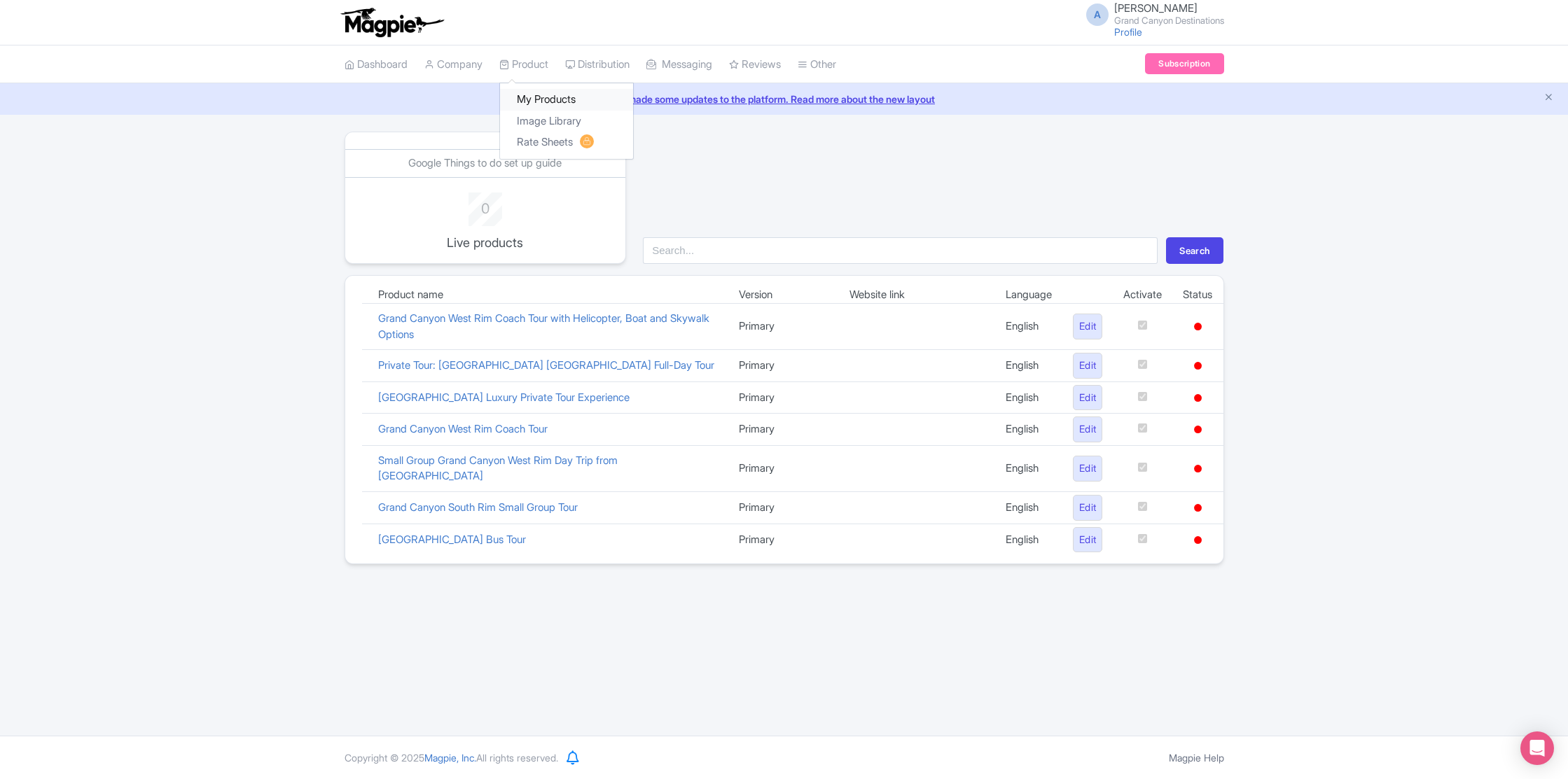
click at [543, 96] on link "My Products" at bounding box center [566, 99] width 133 height 21
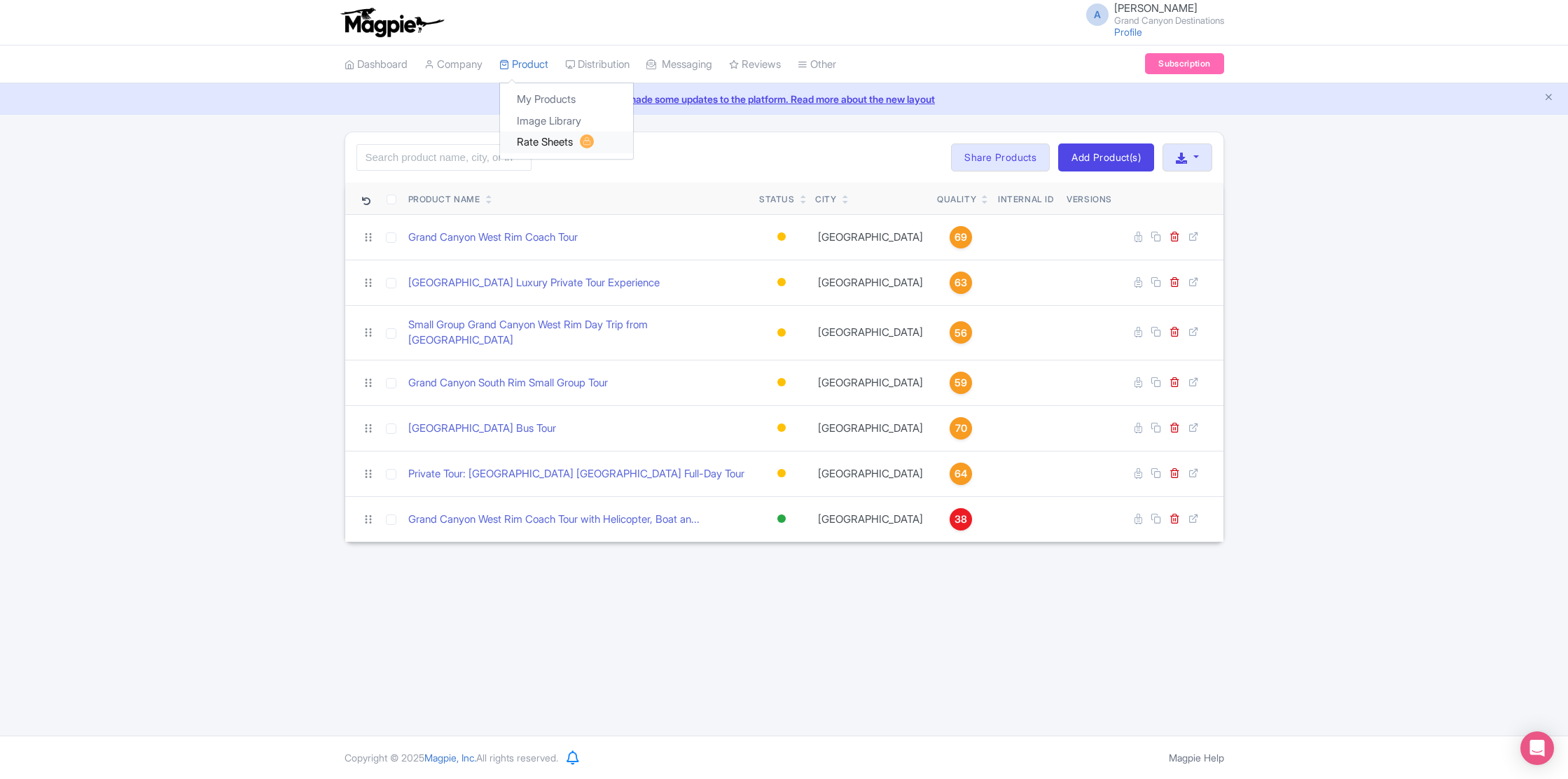
click at [568, 147] on link "Rate Sheets" at bounding box center [566, 142] width 133 height 21
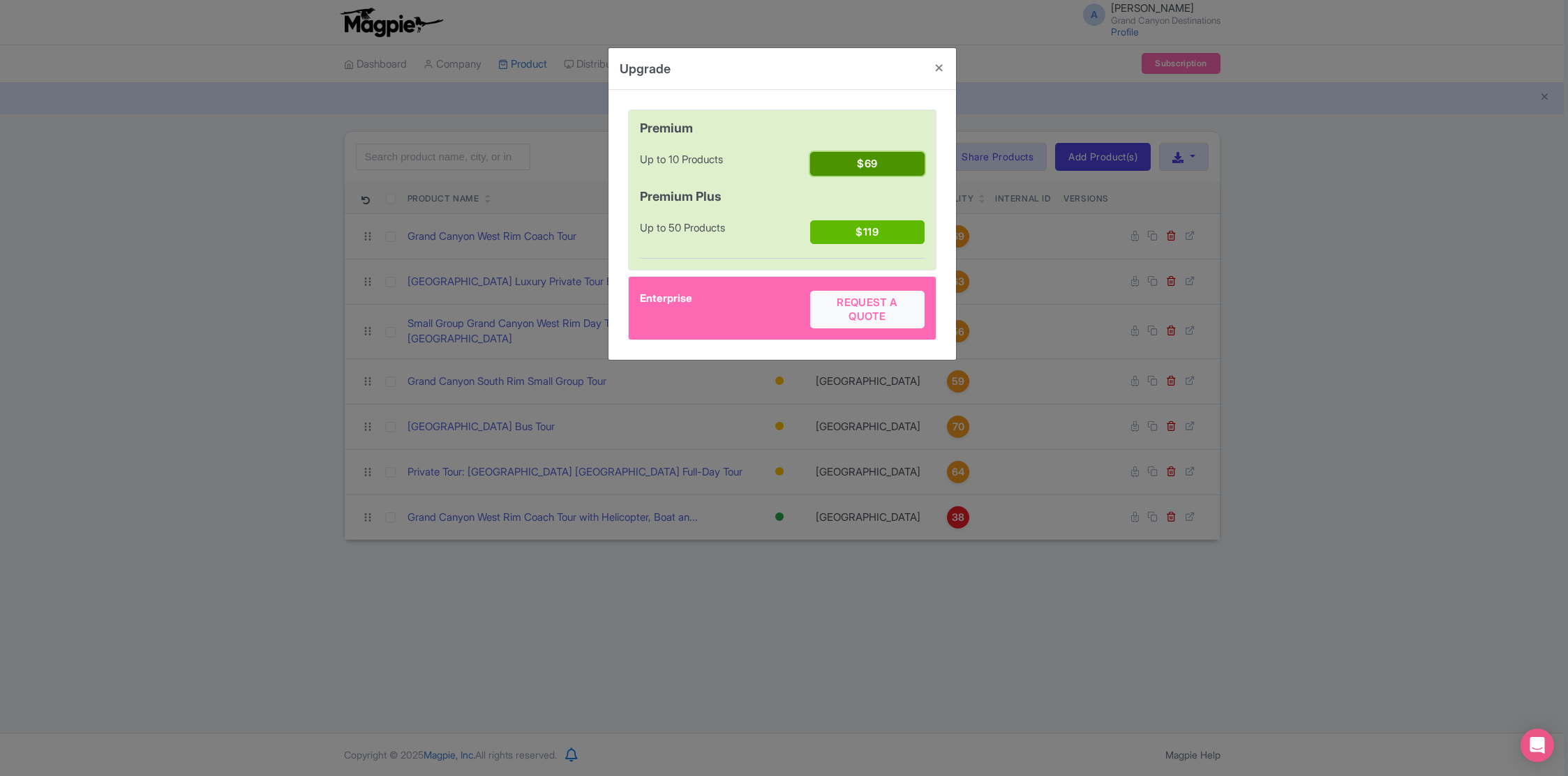
click at [882, 166] on link "$69" at bounding box center [867, 164] width 114 height 24
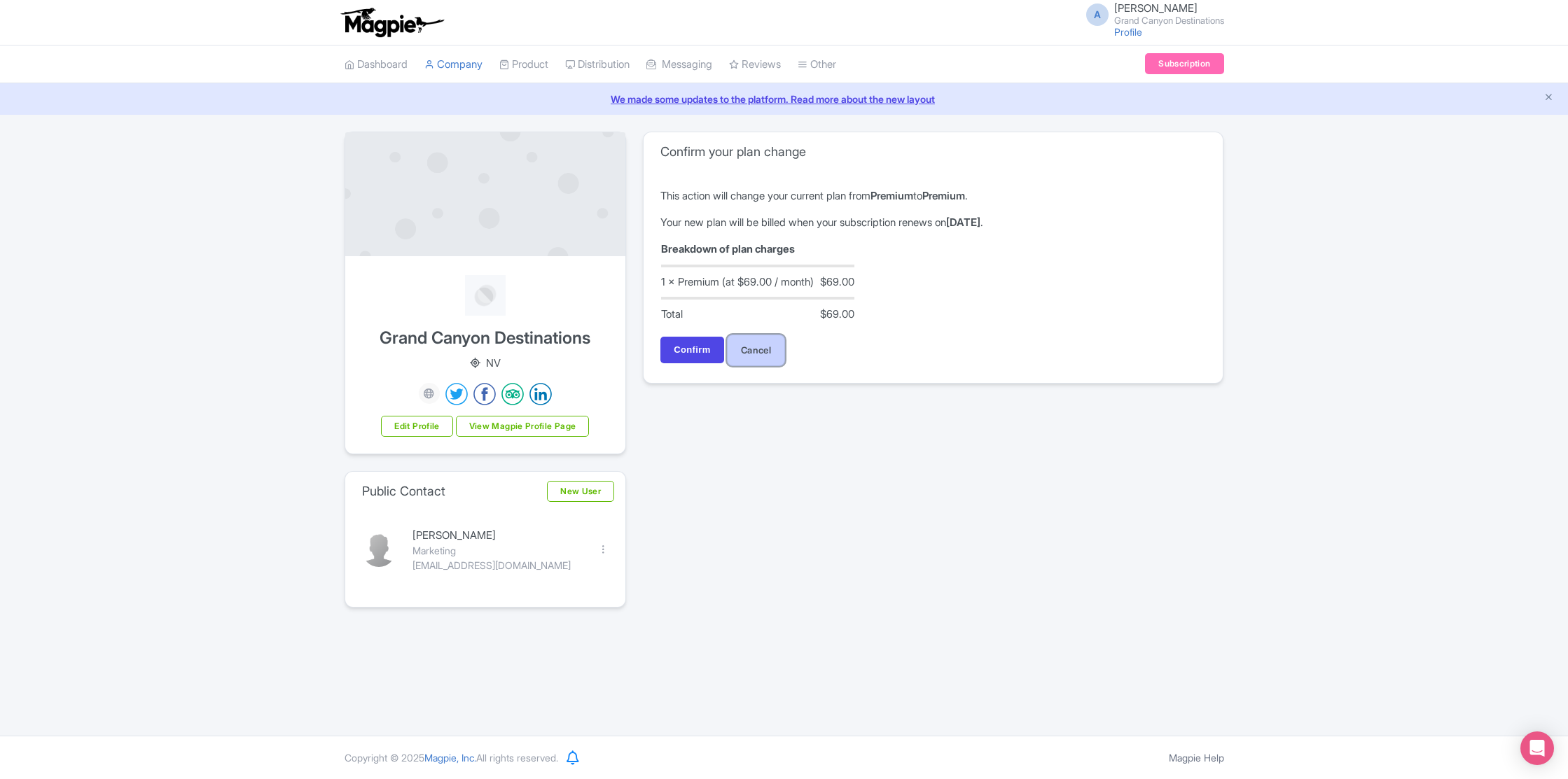
click at [771, 352] on link "Cancel" at bounding box center [756, 351] width 58 height 32
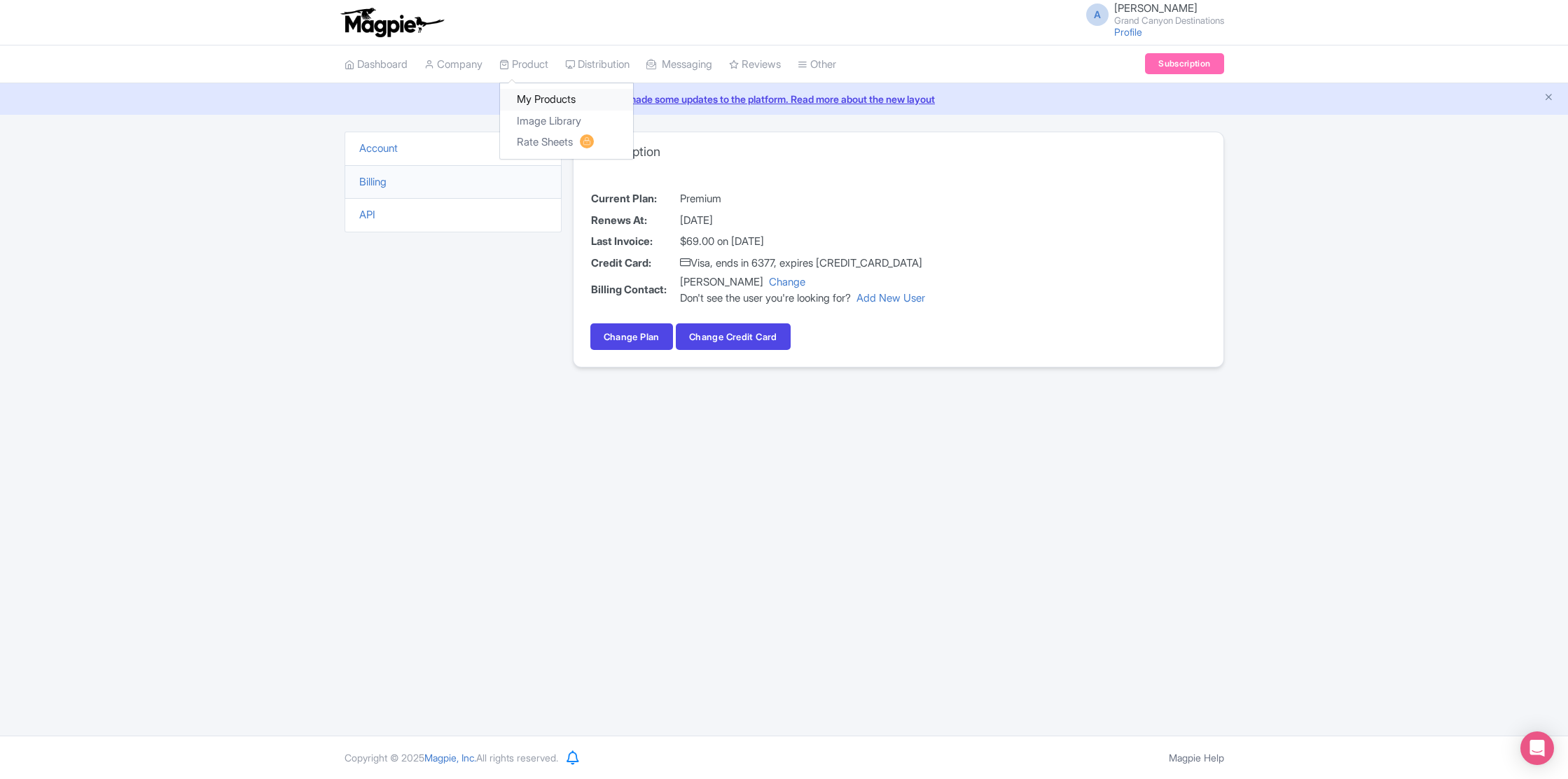
click at [541, 97] on link "My Products" at bounding box center [566, 99] width 133 height 21
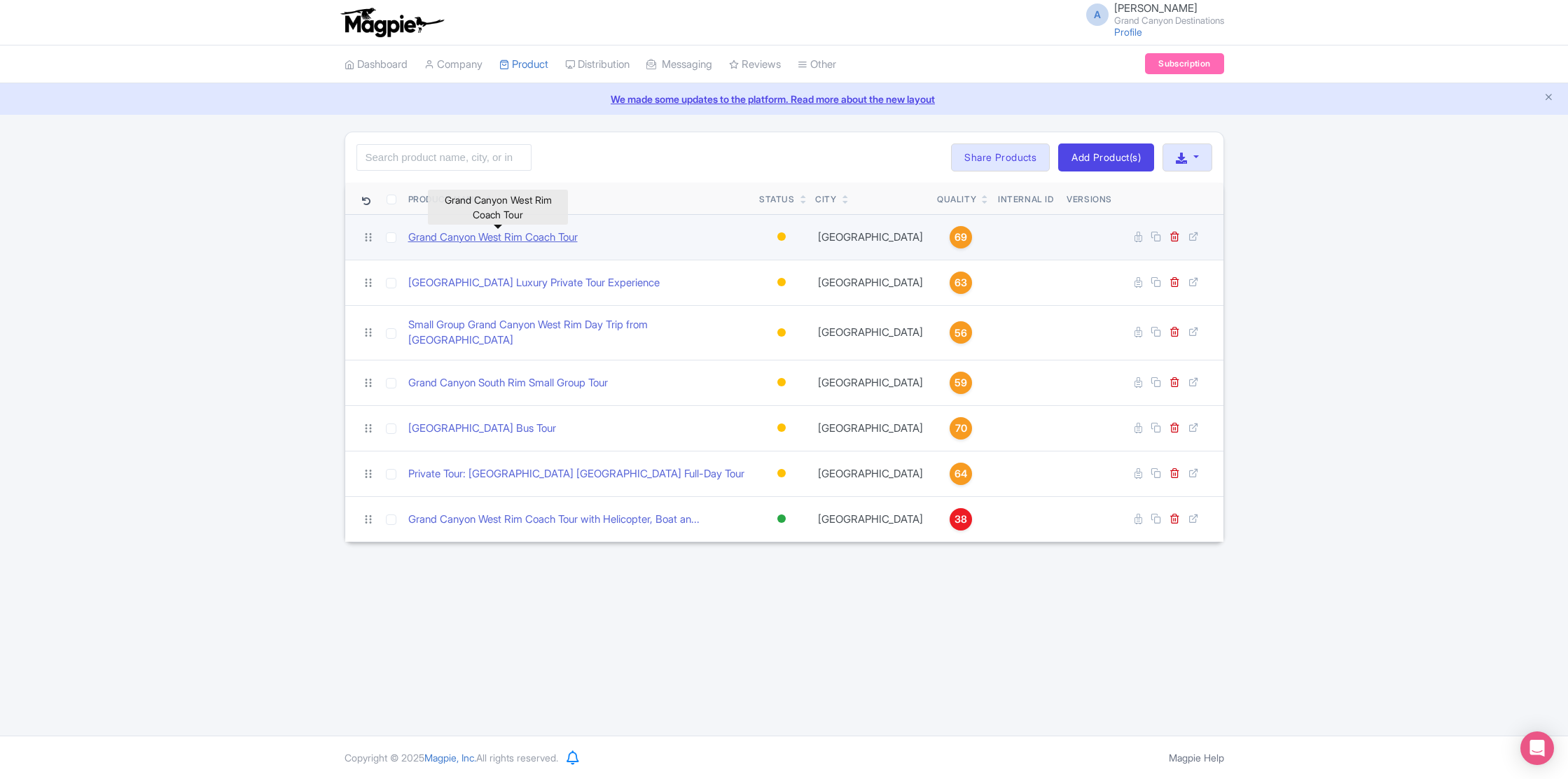
click at [534, 240] on link "Grand Canyon West Rim Coach Tour" at bounding box center [493, 237] width 170 height 16
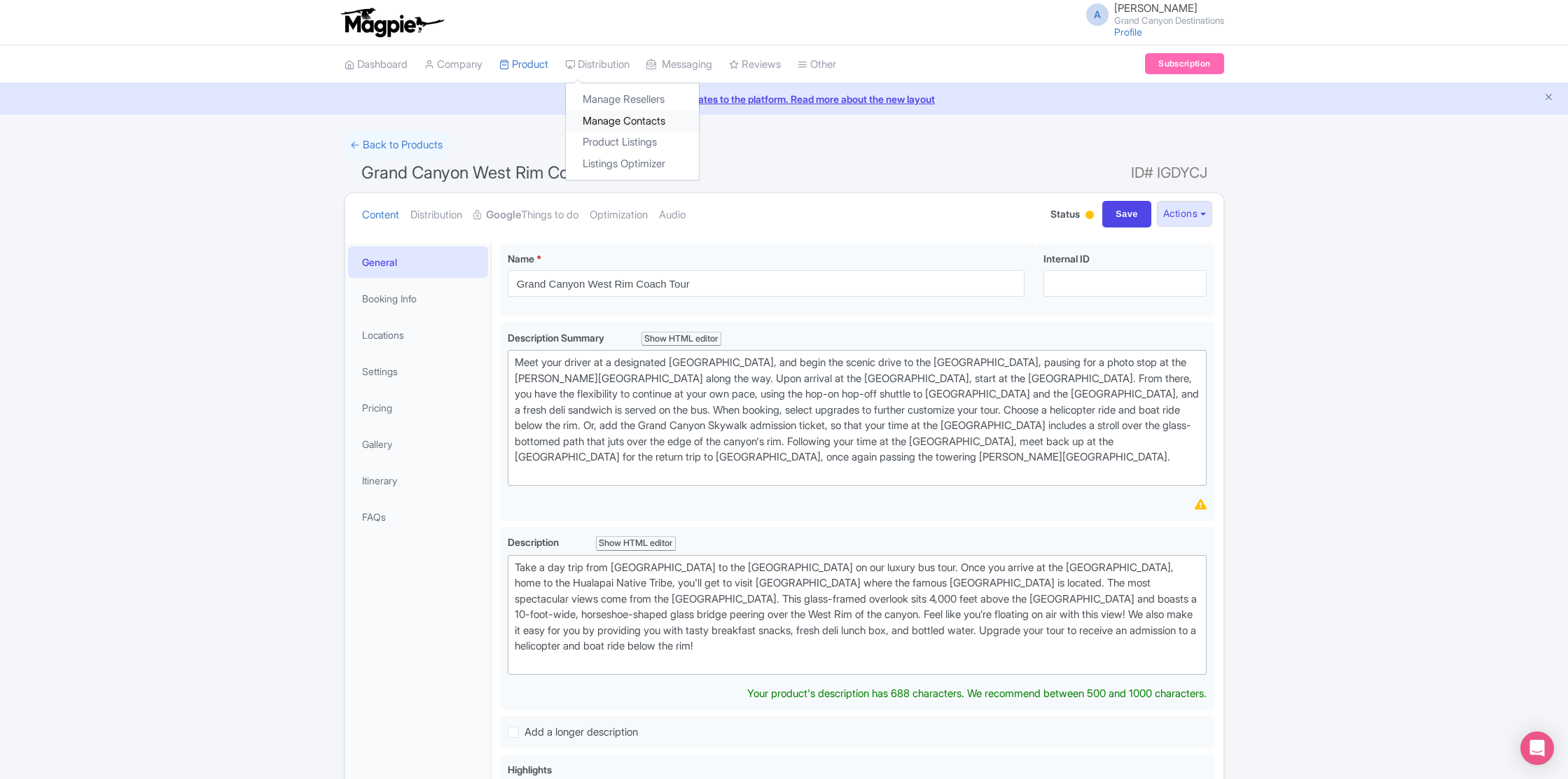
click at [668, 123] on link "Manage Contacts" at bounding box center [631, 121] width 133 height 21
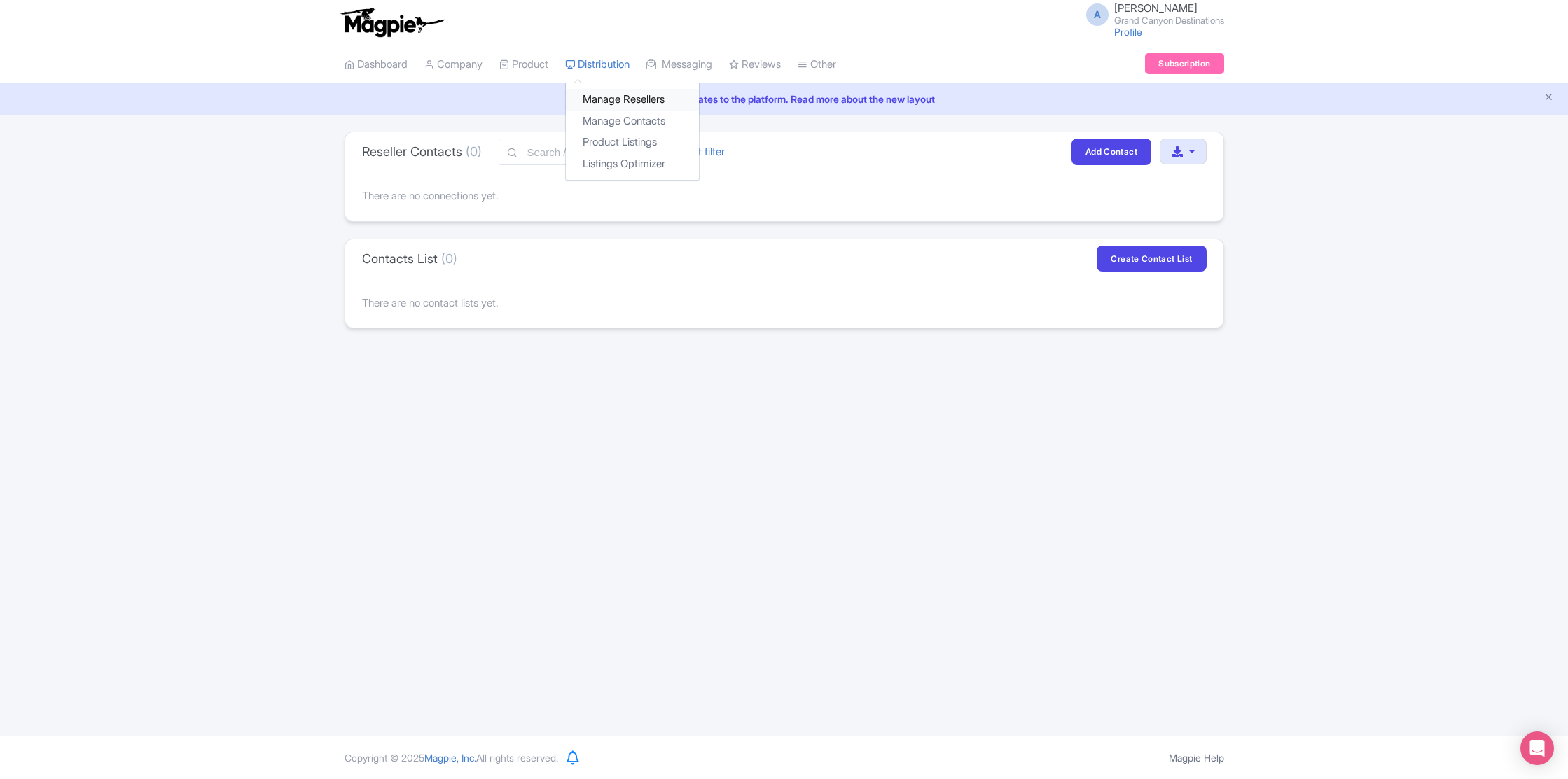
click at [627, 98] on link "Manage Resellers" at bounding box center [631, 99] width 133 height 21
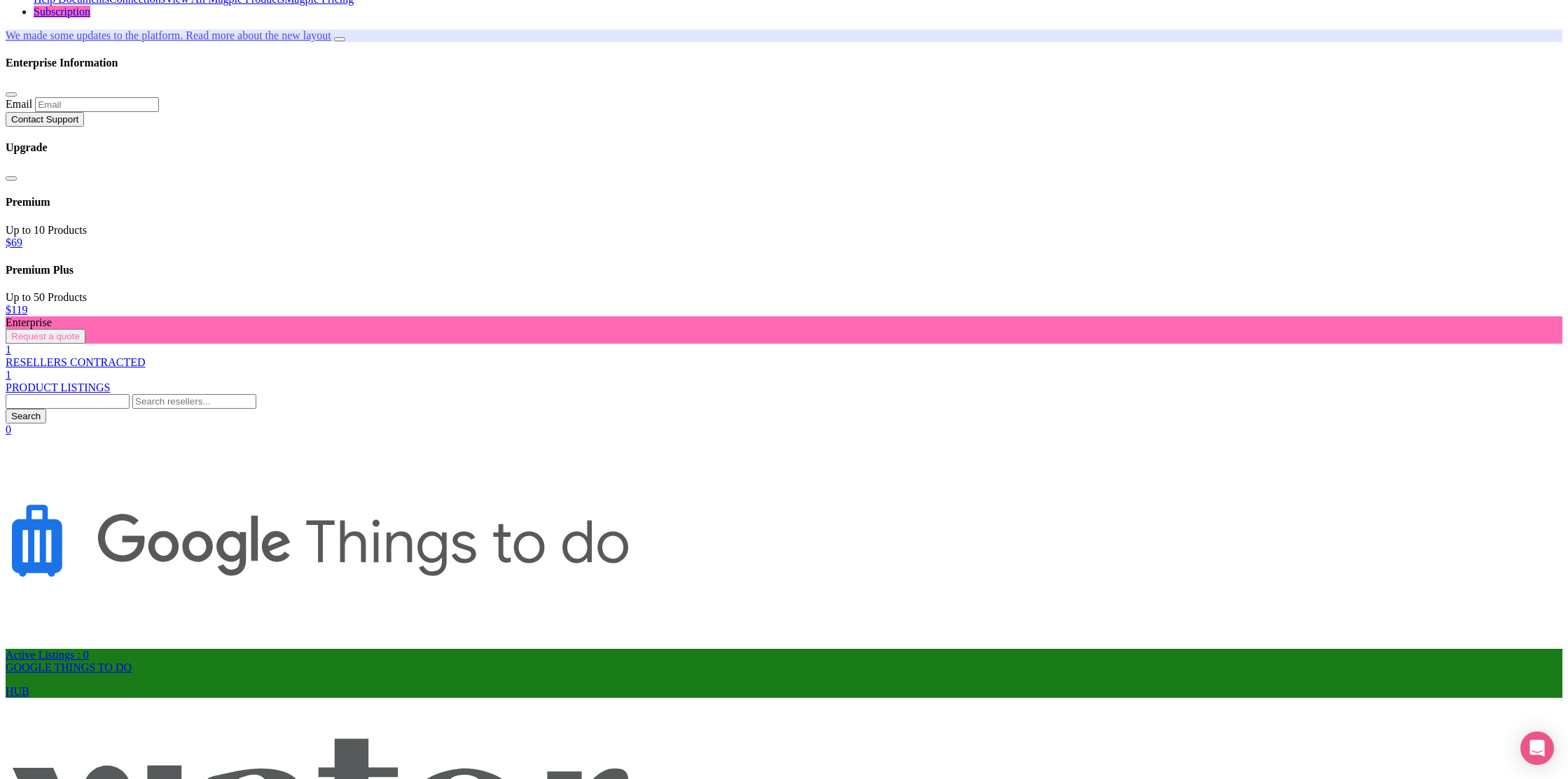
scroll to position [251, 0]
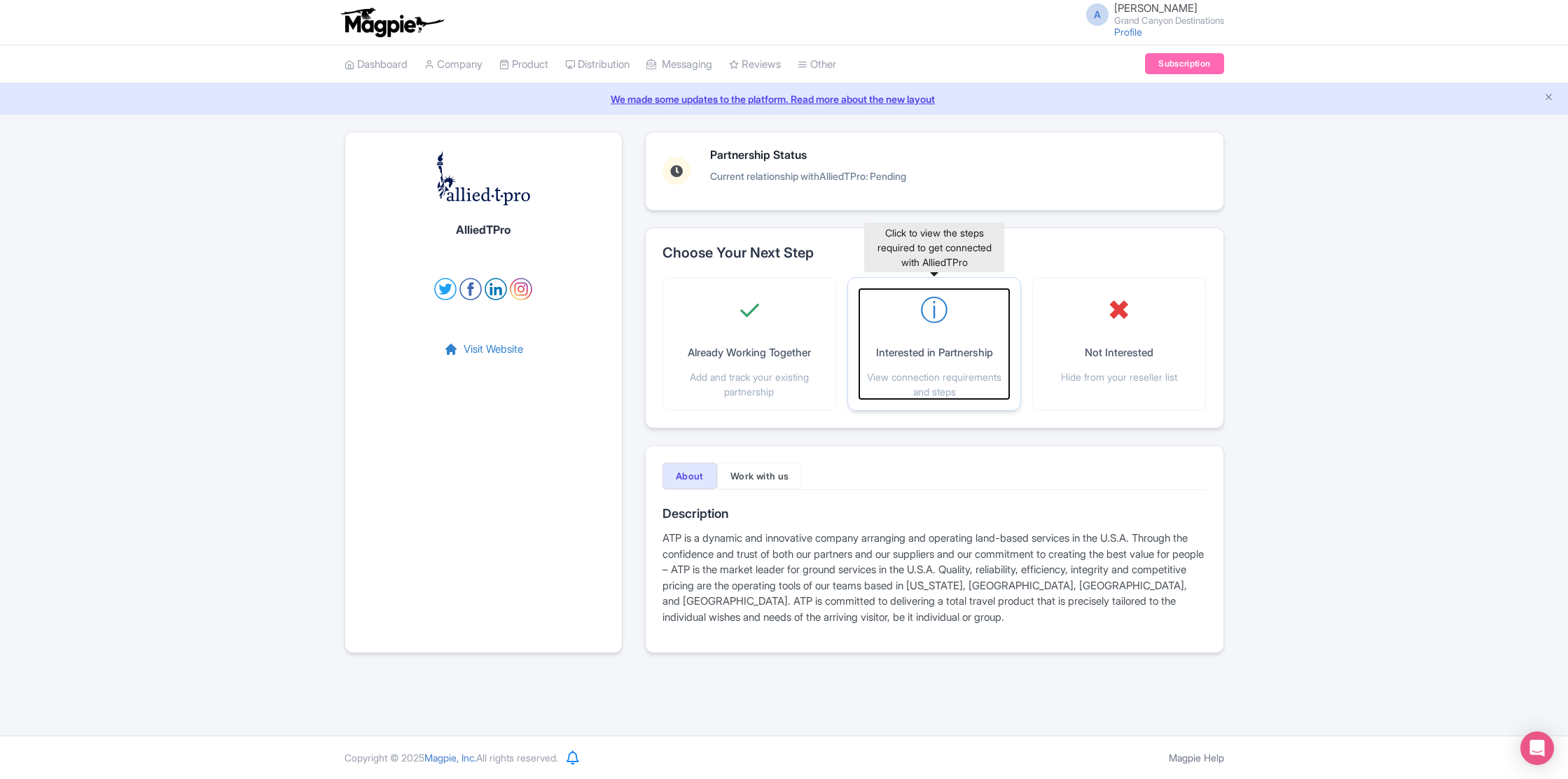
click at [929, 357] on p "Interested in Partnership" at bounding box center [935, 353] width 117 height 16
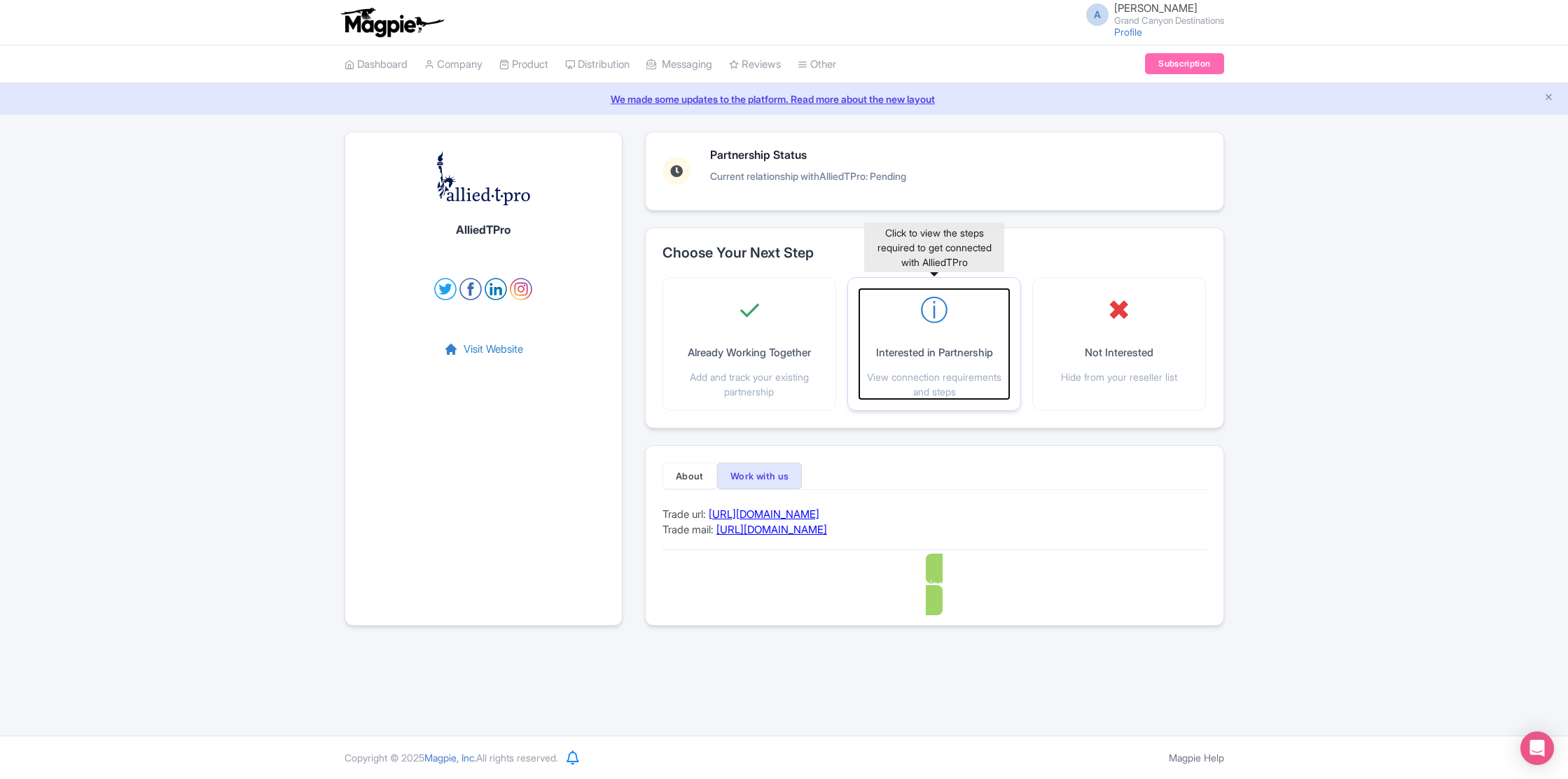
click at [926, 378] on p "View connection requirements and steps" at bounding box center [933, 384] width 149 height 30
